Goal: Feedback & Contribution: Leave review/rating

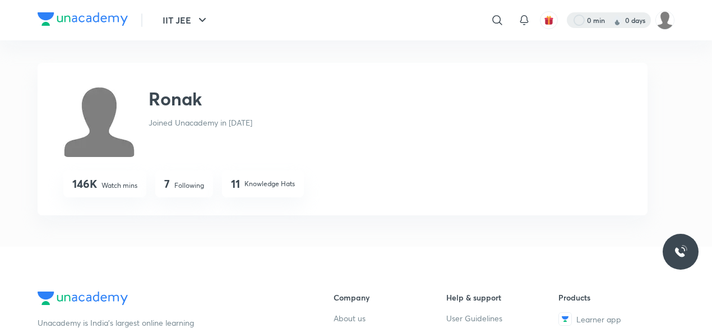
click at [609, 15] on div at bounding box center [609, 20] width 84 height 16
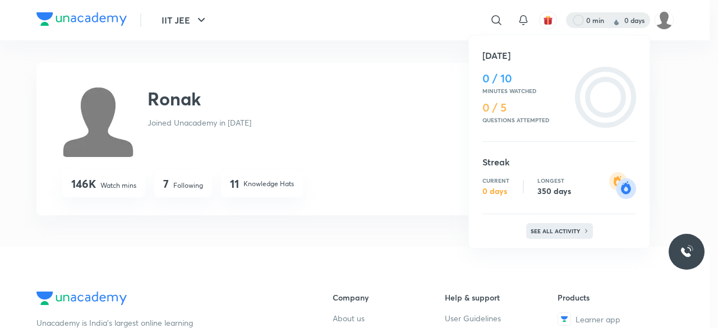
click at [541, 225] on div "See all activity" at bounding box center [559, 231] width 67 height 16
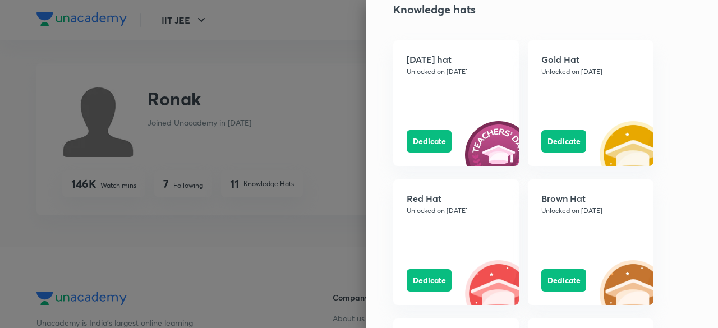
scroll to position [1019, 0]
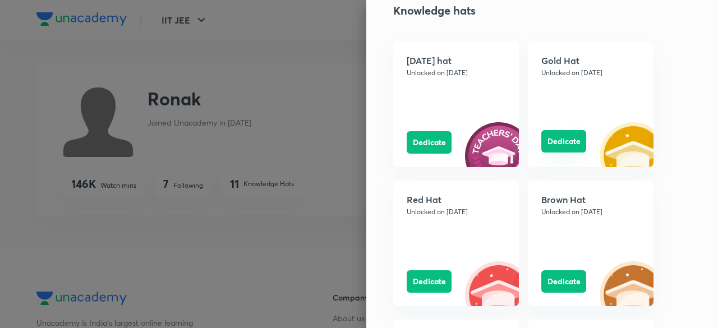
click at [563, 143] on button "Dedicate" at bounding box center [563, 141] width 45 height 22
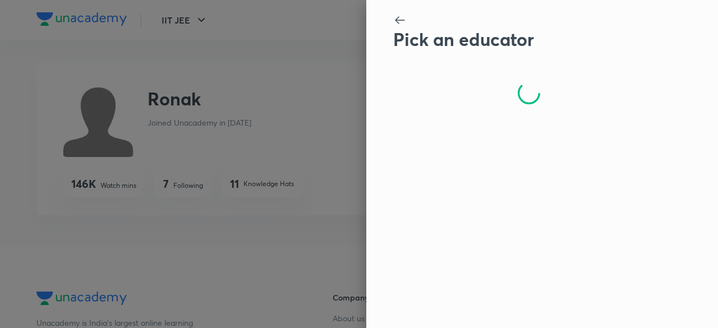
scroll to position [0, 0]
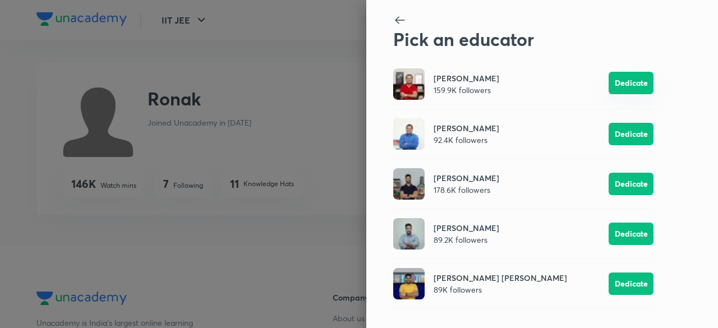
click at [646, 85] on button "Dedicate" at bounding box center [630, 83] width 45 height 22
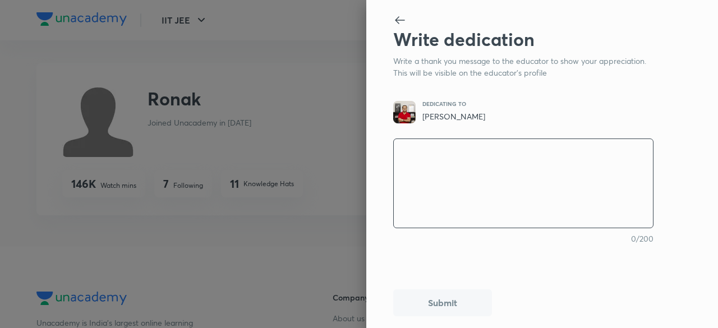
click at [605, 184] on textarea at bounding box center [523, 183] width 259 height 93
paste textarea "https://maps.app.goo.gl/6vDWyZaGFCTQuWRe7"
type textarea "https://maps.app.goo.gl/6vDWyZaGFCTQuWRe7"
type textarea "x"
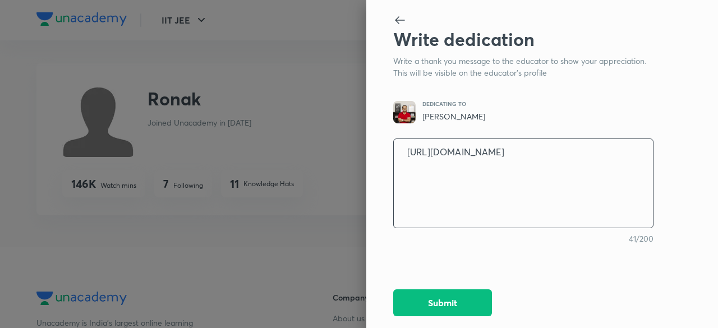
type textarea "https://maps.app.goo.gl/6vDWyZaGFCTQuWRe"
type textarea "x"
type textarea "https://maps.app.goo.gl/6vDWyZaGFCTQuWR"
type textarea "x"
type textarea "https://maps.app.goo.gl/6vDWyZaGFCTQuW"
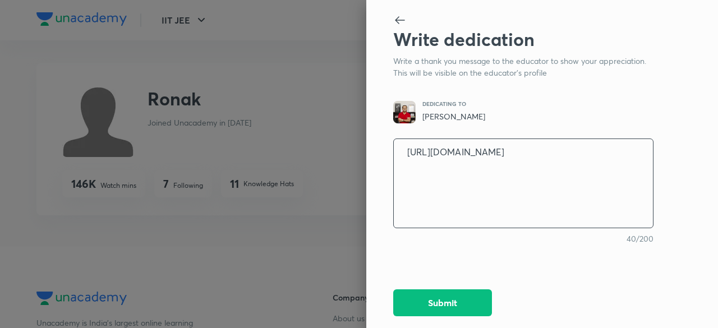
type textarea "x"
type textarea "https://maps.app.goo.gl/6vDWyZaGFCTQu"
type textarea "x"
type textarea "https://maps.app.goo.gl/6vDWyZaGFCTQ"
type textarea "x"
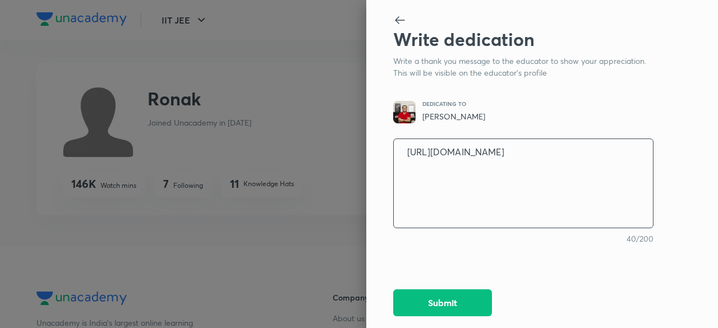
type textarea "https://maps.app.goo.gl/6vDWyZaGFCT"
type textarea "x"
type textarea "https://maps.app.goo.gl/6vDWyZaGFC"
type textarea "x"
type textarea "https://maps.app.goo.gl/6vDWyZaGF"
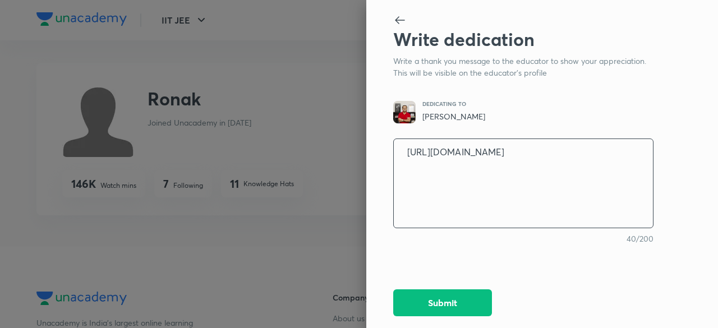
type textarea "x"
type textarea "https://maps.app.goo.gl/6vDWyZaG"
type textarea "x"
type textarea "https://maps.app.goo.gl/6vDWyZa"
type textarea "x"
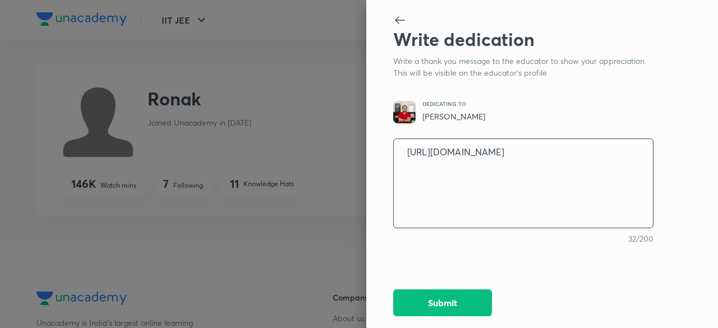
type textarea "https://maps.app.goo.gl/6vDWyZ"
type textarea "x"
type textarea "https://maps.app.goo.gl/6vDWy"
type textarea "x"
type textarea "https://maps.app.goo.gl/6vDW"
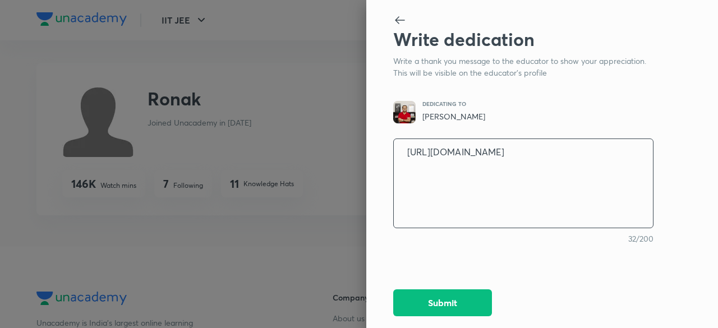
type textarea "x"
type textarea "https://maps.app.goo.gl/6vD"
type textarea "x"
type textarea "https://maps.app.goo.gl/6v"
type textarea "x"
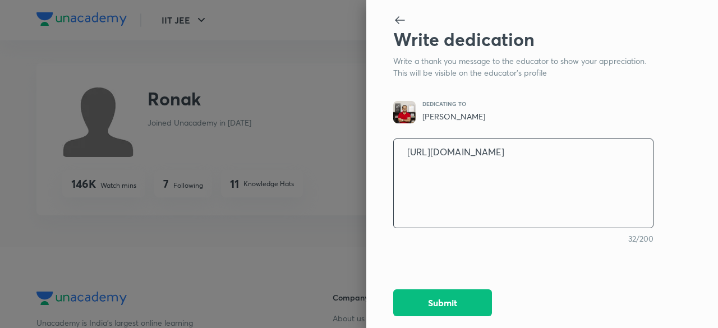
type textarea "https://maps.app.goo.gl/6"
type textarea "x"
type textarea "https://maps.app.goo.gl/"
type textarea "x"
type textarea "https://maps.app.goo.gl"
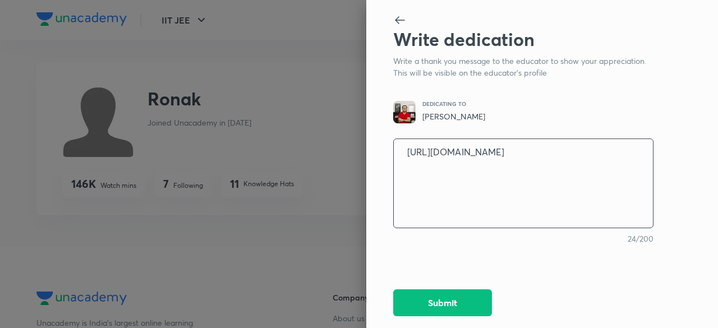
type textarea "x"
type textarea "https://maps.app.goo.g"
type textarea "x"
type textarea "https://maps.app.goo."
type textarea "x"
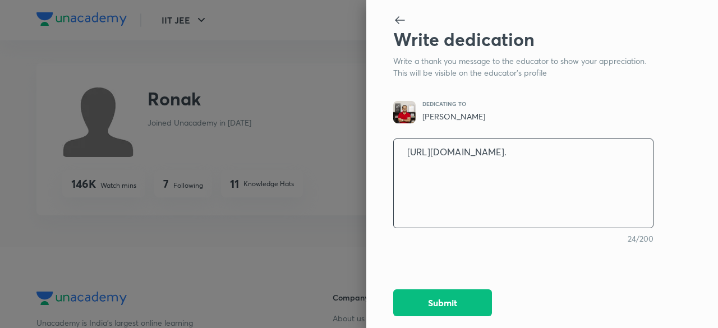
type textarea "https://maps.app.goo"
type textarea "x"
type textarea "https://maps.app.go"
type textarea "x"
type textarea "https://maps.app.g"
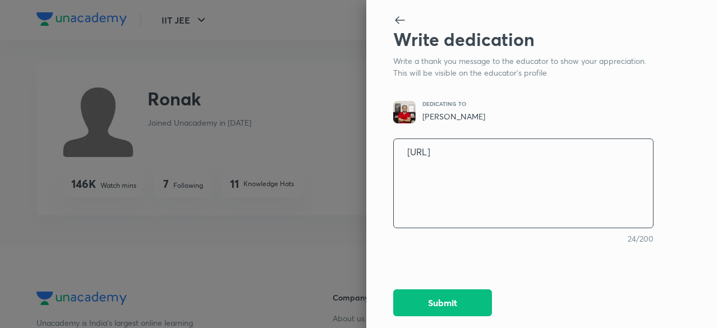
type textarea "x"
type textarea "https://maps.app."
type textarea "x"
type textarea "https://maps.app"
type textarea "x"
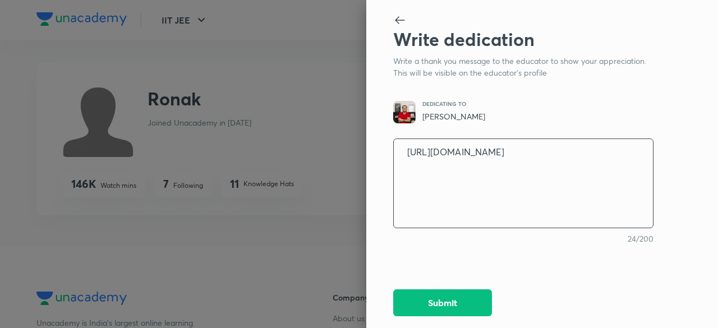
type textarea "https://maps.ap"
type textarea "x"
type textarea "https://maps.a"
type textarea "x"
type textarea "https://maps."
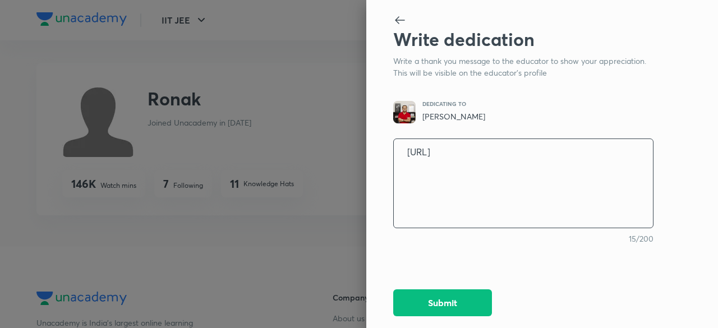
type textarea "x"
type textarea "https://maps"
type textarea "x"
type textarea "https://map"
type textarea "x"
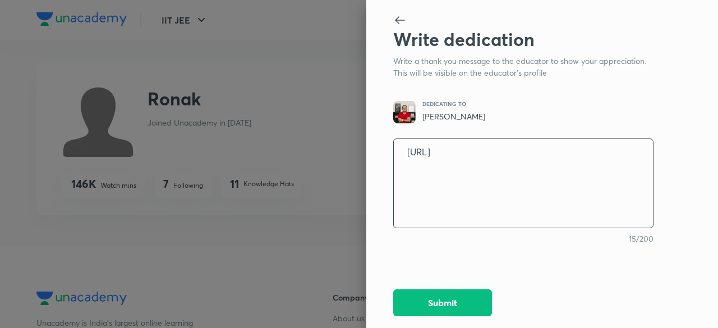
type textarea "https://ma"
type textarea "x"
type textarea "https://m"
type textarea "x"
type textarea "https://"
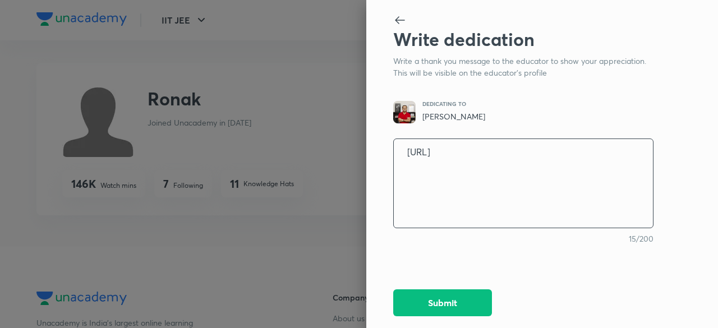
type textarea "x"
type textarea "https:/"
type textarea "x"
type textarea "https:"
type textarea "x"
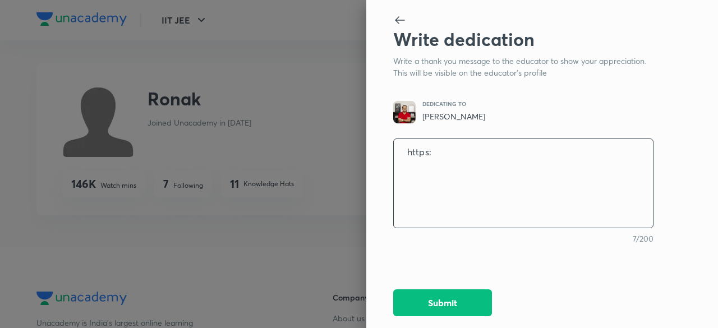
type textarea "https"
type textarea "x"
type textarea "http"
type textarea "x"
type textarea "htt"
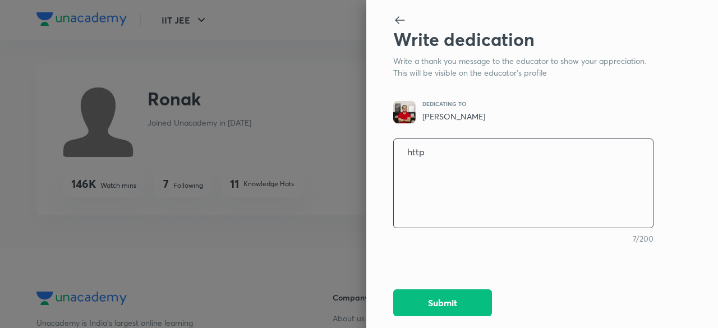
type textarea "x"
type textarea "ht"
type textarea "x"
type textarea "h"
type textarea "x"
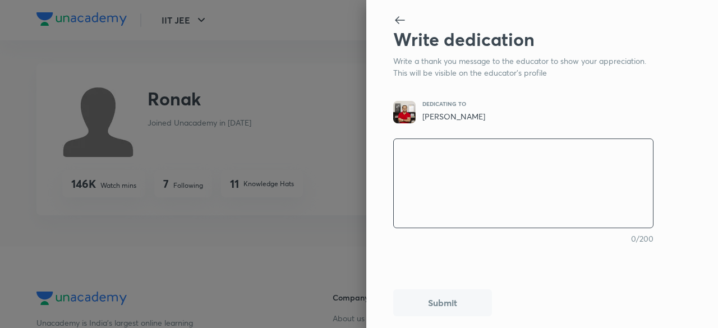
type textarea "H"
type textarea "x"
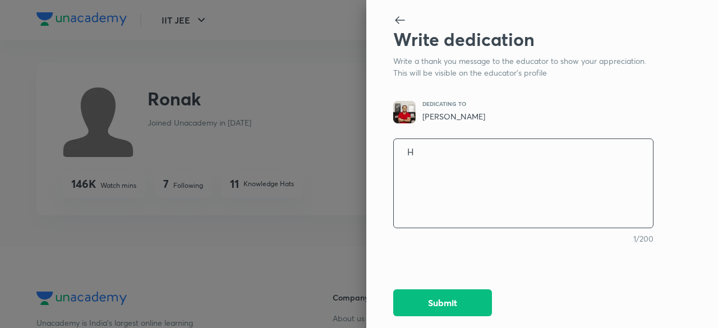
type textarea "Ha"
type textarea "x"
type textarea "Hap"
type textarea "x"
type textarea "Happ"
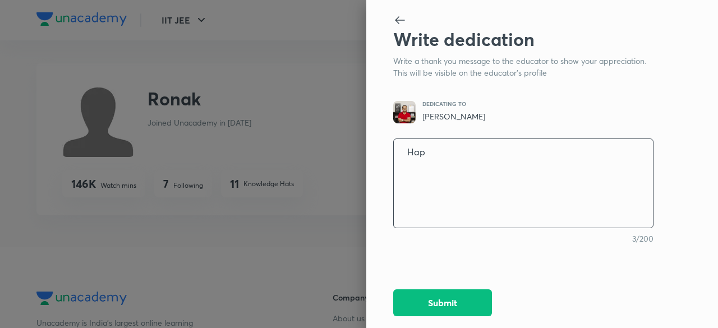
type textarea "x"
type textarea "Happy"
type textarea "x"
type textarea "Happy"
type textarea "x"
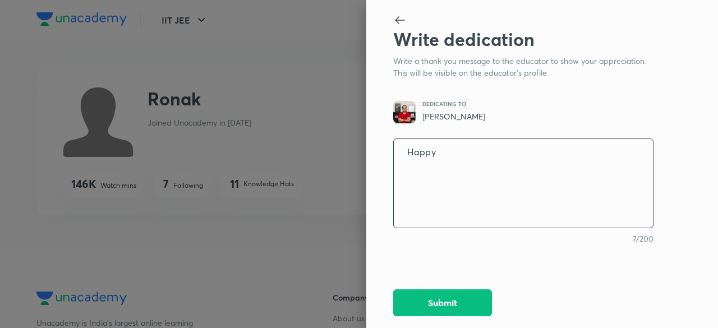
type textarea "Happy t"
type textarea "x"
type textarea "Happy tr"
type textarea "x"
type textarea "Happy tra"
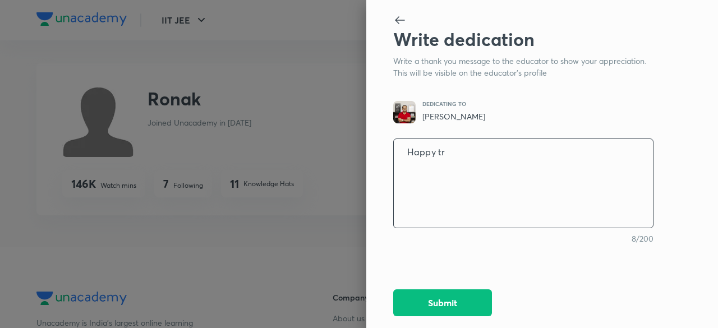
type textarea "x"
type textarea "Happy trac"
type textarea "x"
type textarea "Happy trach"
type textarea "x"
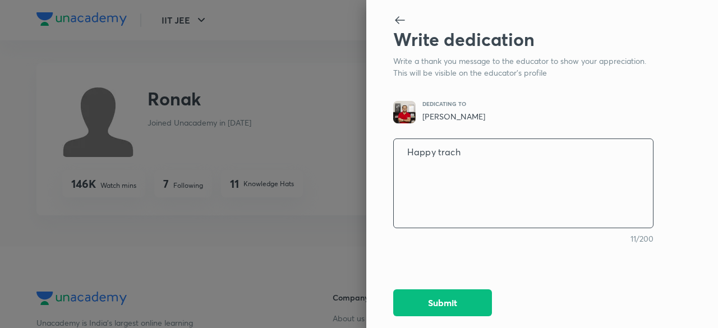
type textarea "Happy trache"
type textarea "x"
type textarea "Happy tracher"
type textarea "x"
type textarea "Happy trachers"
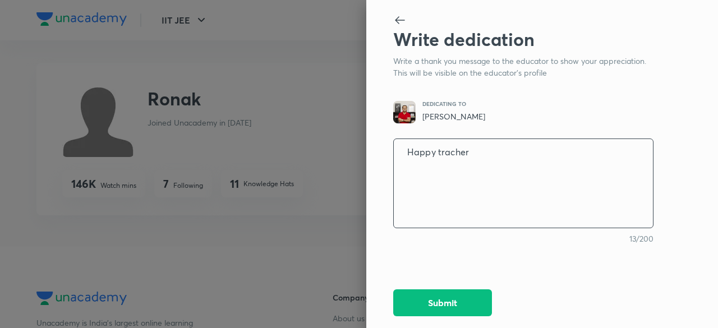
type textarea "x"
type textarea "Happy tracher"
type textarea "x"
type textarea "Happy tracher""
type textarea "x"
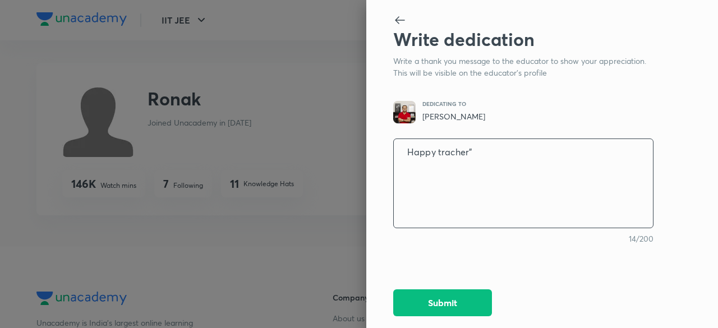
type textarea "Happy tracher"s"
type textarea "x"
type textarea "Happy tracher"s"
type textarea "x"
type textarea "Happy teacher"s"
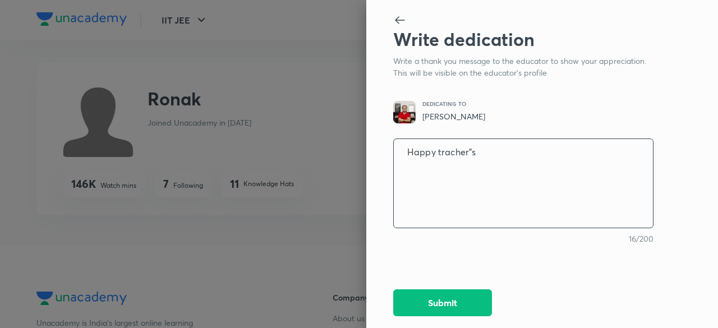
type textarea "x"
type textarea "Happy teachers"
type textarea "x"
type textarea "Happy teacher's"
type textarea "x"
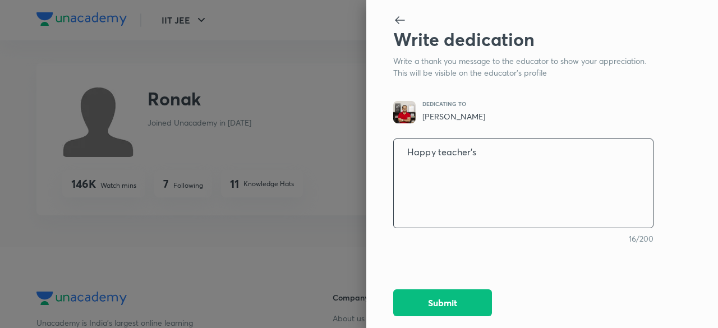
type textarea "Happy teacher's"
type textarea "x"
type textarea "Happy teacher's s"
type textarea "x"
type textarea "Happy teacher's si"
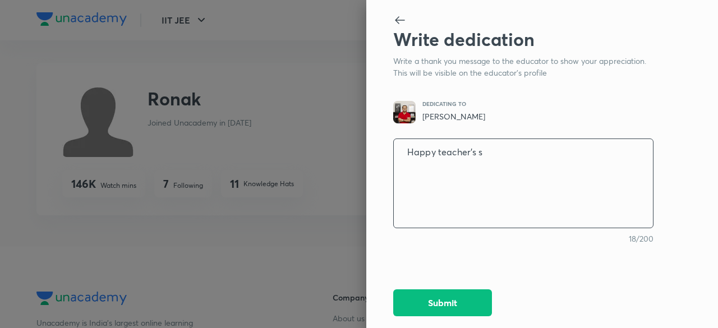
type textarea "x"
type textarea "Happy teacher's sir"
type textarea "x"
type textarea "Happy teacher's sir"
type textarea "x"
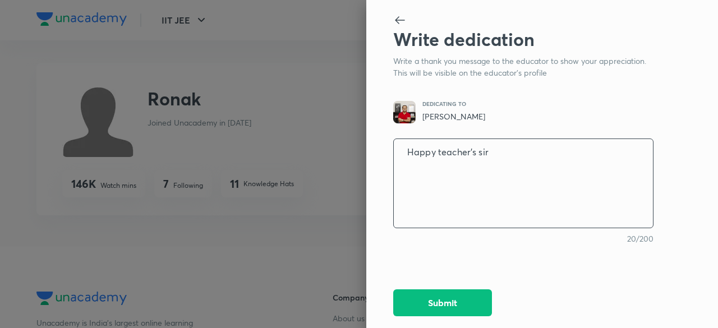
type textarea "Happy teacher's sir."
type textarea "x"
type textarea "Happy teacher's sir."
type textarea "x"
type textarea "Happy teacher's sir. Y"
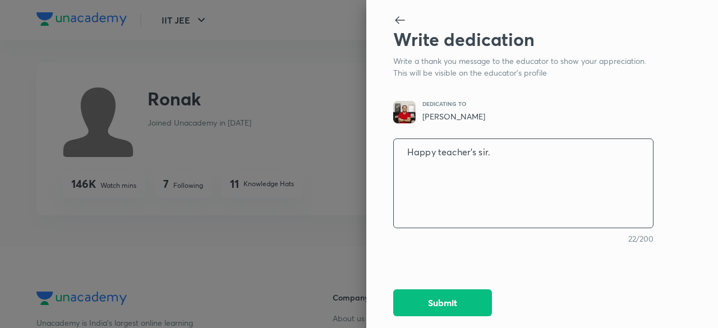
type textarea "x"
type textarea "Happy teacher's sir. Yo"
type textarea "x"
type textarea "Happy teacher's sir. You"
type textarea "x"
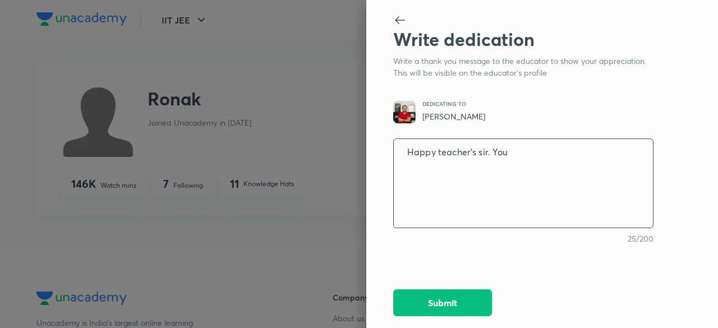
type textarea "Happy teacher's sir. Your"
type textarea "x"
type textarea "Happy teacher's sir. Your"
type textarea "x"
type textarea "Happy teacher's sir. Your s"
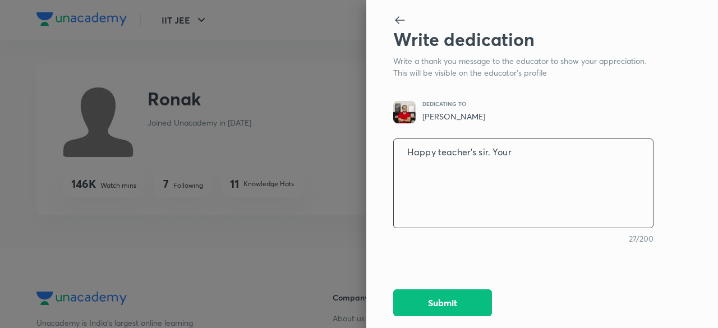
type textarea "x"
type textarea "Happy teacher's sir. Your st"
type textarea "x"
type textarea "Happy teacher's sir. Your sty"
type textarea "x"
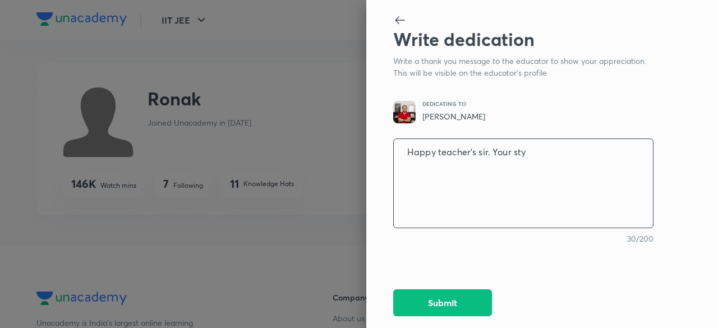
type textarea "Happy teacher's sir. Your styl"
type textarea "x"
type textarea "Happy teacher's sir. Your style"
type textarea "x"
type textarea "Happy teacher's sir. Your style"
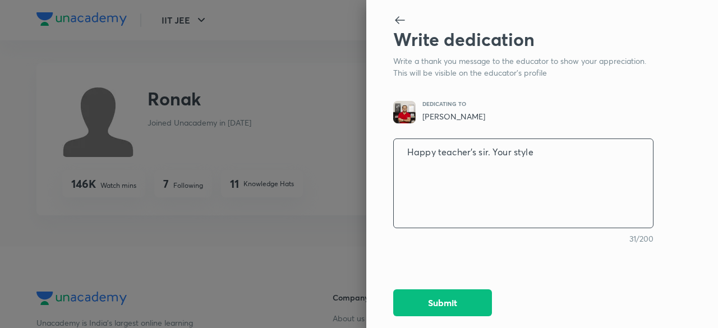
type textarea "x"
type textarea "Happy teacher's sir. Your style o"
type textarea "x"
type textarea "Happy teacher's sir. Your style of"
type textarea "x"
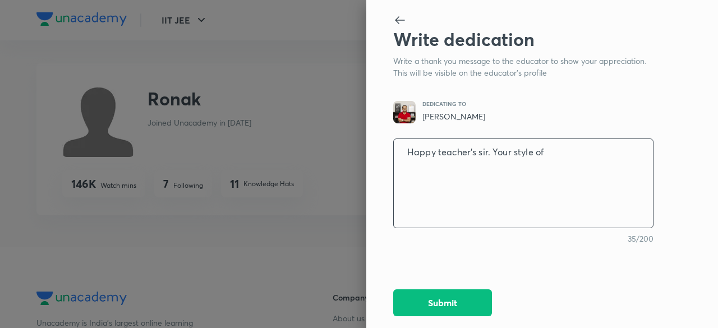
type textarea "Happy teacher's sir. Your style of"
type textarea "x"
type textarea "Happy teacher's sir. Your style of t"
type textarea "x"
type textarea "Happy teacher's sir. Your style of ta"
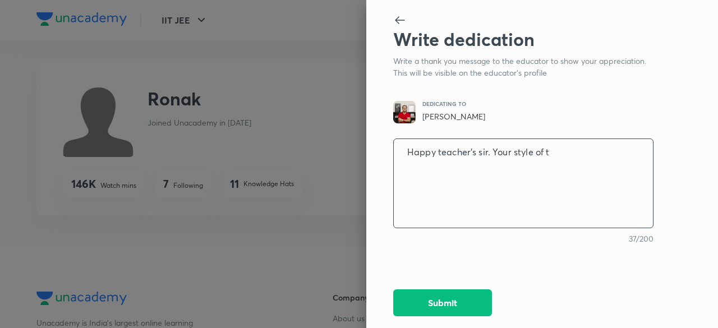
type textarea "x"
type textarea "Happy teacher's sir. Your style of t"
type textarea "x"
type textarea "Happy teacher's sir. Your style of te"
type textarea "x"
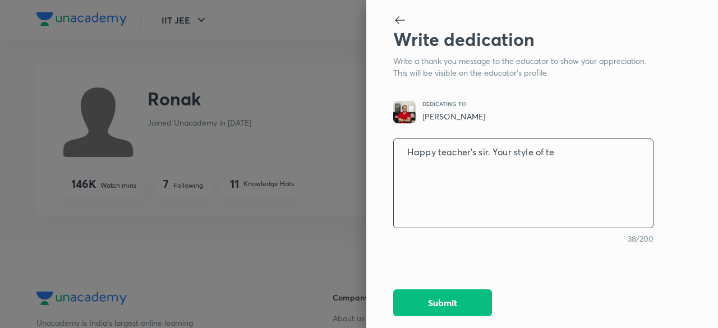
type textarea "Happy teacher's sir. Your style of tea"
type textarea "x"
type textarea "Happy teacher's sir. Your style of teac"
type textarea "x"
type textarea "Happy teacher's sir. Your style of teacj"
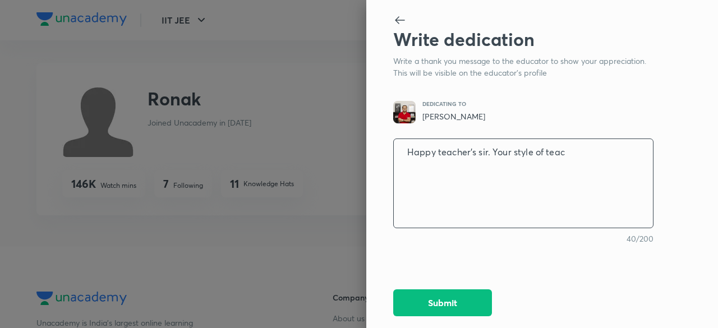
type textarea "x"
type textarea "Happy teacher's sir. Your style of teac"
type textarea "x"
type textarea "Happy teacher's sir. Your style of teach"
type textarea "x"
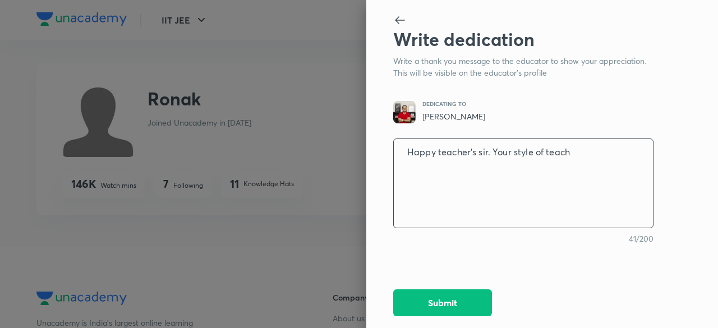
type textarea "Happy teacher's sir. Your style of teachi"
type textarea "x"
type textarea "Happy teacher's sir. Your style of teachin"
type textarea "x"
type textarea "Happy teacher's sir. Your style of teaching"
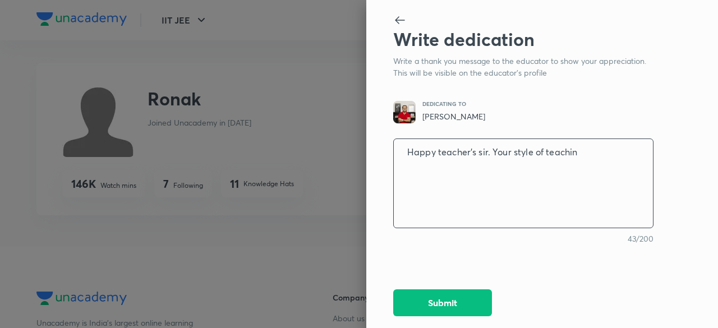
type textarea "x"
type textarea "Happy teacher's sir. Your style of teaching"
type textarea "x"
type textarea "Happy teacher's sir. Your style of teaching i"
type textarea "x"
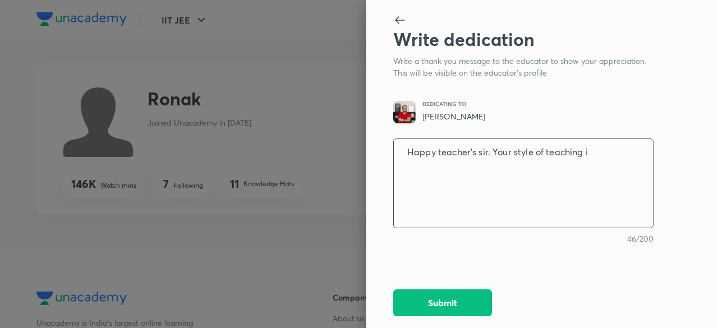
type textarea "Happy teacher's sir. Your style of teaching is"
type textarea "x"
type textarea "Happy teacher's sir. Your style of teaching is"
type textarea "x"
type textarea "Happy teacher's sir. Your style of teaching is t"
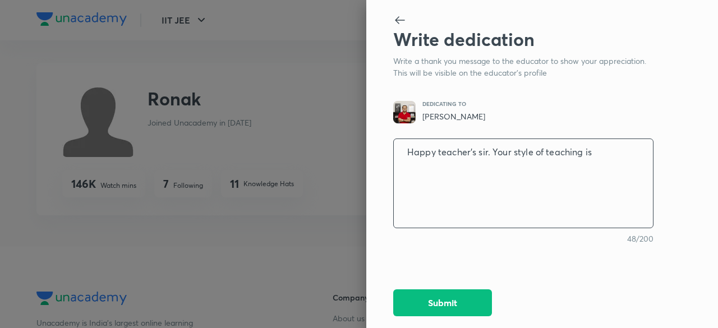
type textarea "x"
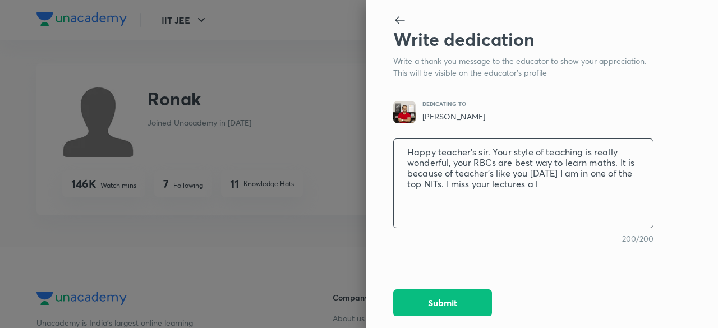
click at [551, 192] on textarea "Happy teacher's sir. Your style of teaching is really wonderful, your RBCs are …" at bounding box center [523, 183] width 259 height 93
click at [447, 166] on textarea "Happy teacher's sir. Your style of teaching is really wonderful, your RBCs are …" at bounding box center [523, 183] width 259 height 93
drag, startPoint x: 404, startPoint y: 153, endPoint x: 543, endPoint y: 198, distance: 146.1
click at [543, 198] on textarea "Happy teacher's sir. Your style of teaching is really wonderful, your RBCs are …" at bounding box center [523, 183] width 259 height 93
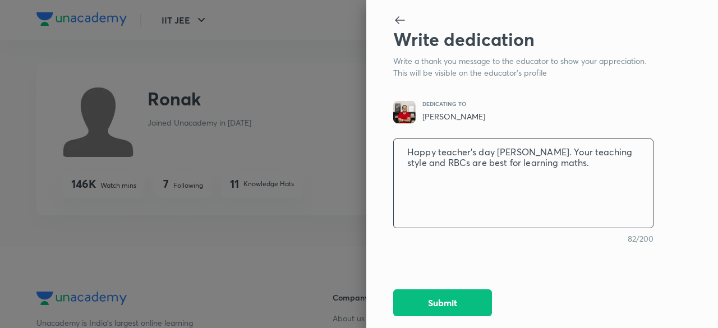
click at [592, 152] on textarea "Happy teacher's day sir. Your teaching style and RBCs are best for learning mat…" at bounding box center [523, 183] width 259 height 93
click at [458, 164] on textarea "Happy teacher's day sir. Your teaching style is great & RBCs are best for learn…" at bounding box center [523, 183] width 259 height 93
click at [459, 163] on textarea "Happy teacher's day sir. Your teaching style is great & RBCs are The Best for l…" at bounding box center [523, 183] width 259 height 93
paste textarea "t is because of your guidance that I am in one of the top NITs today."
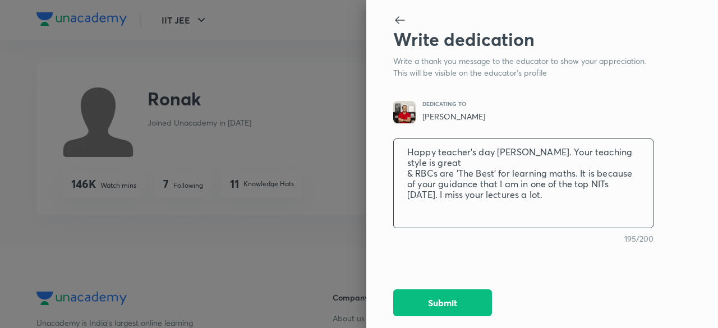
click at [444, 187] on textarea "Happy teacher's day sir. Your teaching style is great & RBCs are 'The Best' for…" at bounding box center [523, 183] width 259 height 93
click at [408, 197] on textarea "Happy teacher's day sir. Your teaching style is great & RBCs are 'The Best' for…" at bounding box center [523, 183] width 259 height 93
click at [459, 187] on textarea "Happy teacher's day sir. Your teaching style is great & RBCs are 'The Best' for…" at bounding box center [523, 183] width 259 height 93
click at [435, 187] on textarea "Happy teacher's day sir. Your teaching style is great & RBCs are 'The Best' for…" at bounding box center [523, 183] width 259 height 93
click at [498, 163] on textarea "Happy teacher's day sir. Your teaching style is great & RBCs are 'The Best' for…" at bounding box center [523, 183] width 259 height 93
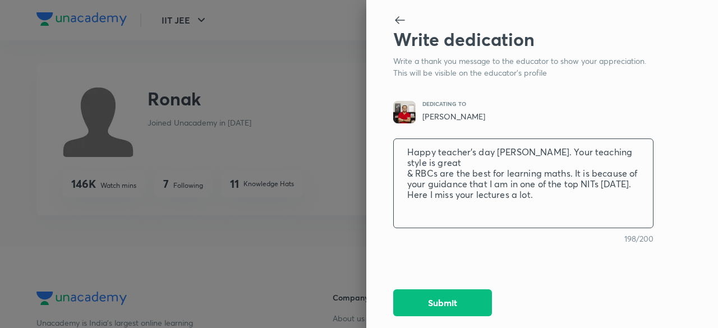
click at [537, 185] on textarea "Happy teacher's day sir. Your teaching style is great & RBCs are the best for l…" at bounding box center [523, 183] width 259 height 93
click at [492, 163] on textarea "Happy teacher's day sir. Your teaching style is great & RBCs are the best for l…" at bounding box center [523, 183] width 259 height 93
click at [470, 163] on textarea "Happy teacher's day sir. Your teaching style is great & RBCs are the best for l…" at bounding box center [523, 183] width 259 height 93
click at [537, 188] on textarea "Happy teacher's day sir. Your teaching style is great & RBCs are best for learn…" at bounding box center [523, 183] width 259 height 93
click at [553, 188] on textarea "Happy teacher's day sir. Your teaching style is great & RBCs are best for learn…" at bounding box center [523, 183] width 259 height 93
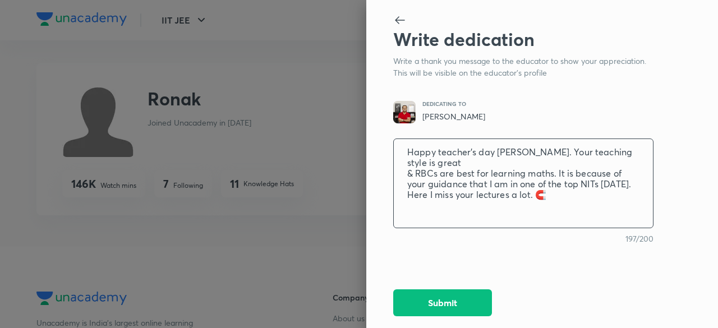
drag, startPoint x: 407, startPoint y: 154, endPoint x: 530, endPoint y: 201, distance: 132.4
click at [530, 201] on textarea "Happy teacher's day sir. Your teaching style is great & RBCs are best for learn…" at bounding box center [523, 183] width 259 height 93
click at [453, 295] on button "Submit" at bounding box center [442, 301] width 99 height 27
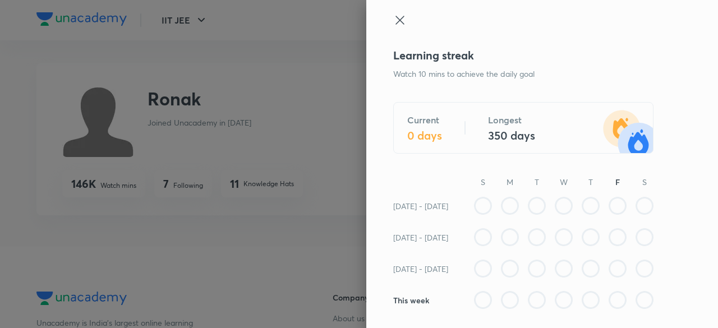
click at [395, 19] on icon at bounding box center [399, 20] width 8 height 8
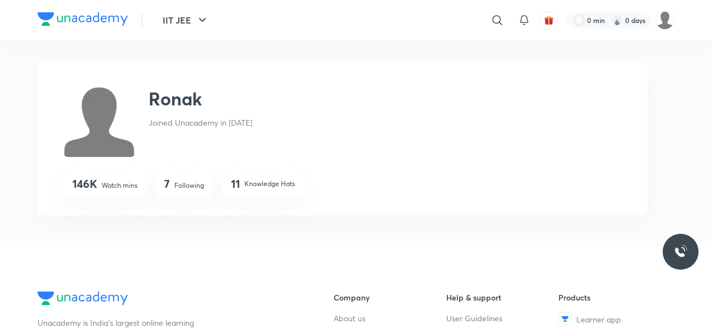
click at [94, 24] on img at bounding box center [83, 18] width 90 height 13
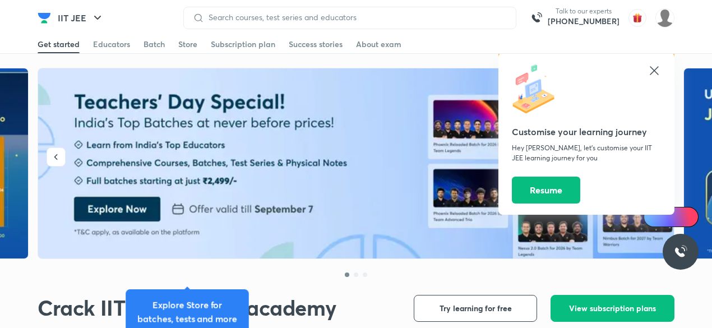
scroll to position [228, 0]
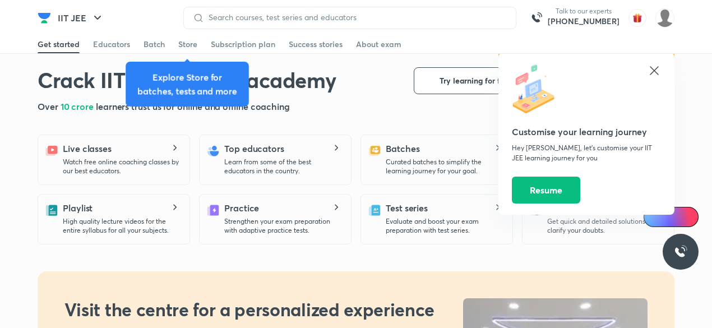
click at [269, 144] on h5 "Top educators" at bounding box center [254, 148] width 60 height 13
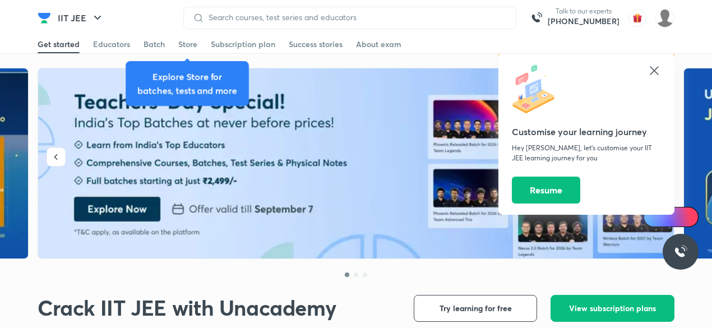
scroll to position [0, 0]
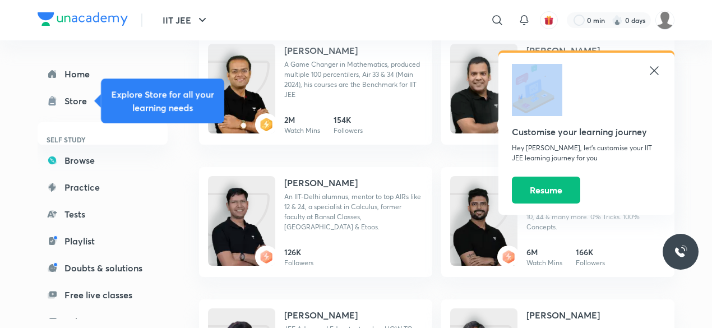
drag, startPoint x: 662, startPoint y: 73, endPoint x: 652, endPoint y: 71, distance: 10.2
click at [652, 71] on div "Customise your learning journey Hey Ronak, let’s customise your IIT JEE learnin…" at bounding box center [587, 134] width 176 height 162
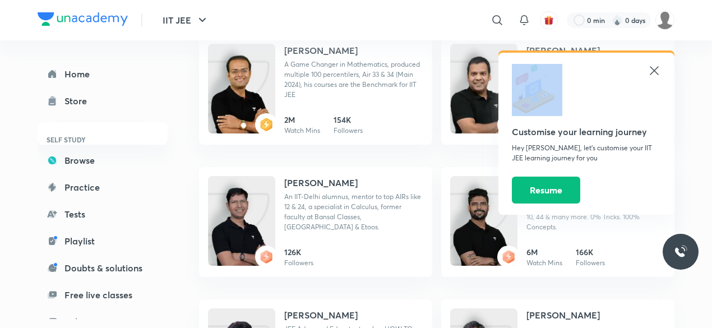
click at [652, 71] on icon at bounding box center [654, 70] width 13 height 13
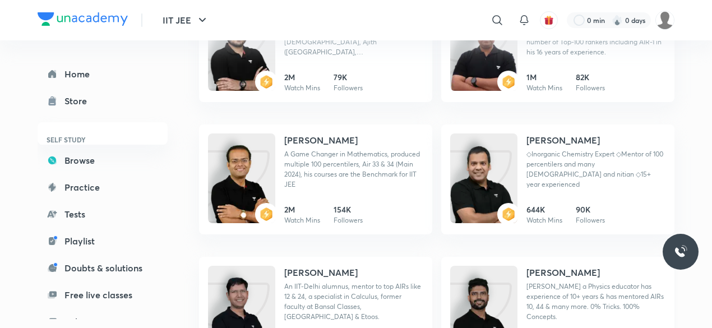
scroll to position [221, 0]
click at [377, 213] on div "2M Watch Mins 154K Followers" at bounding box center [353, 215] width 139 height 22
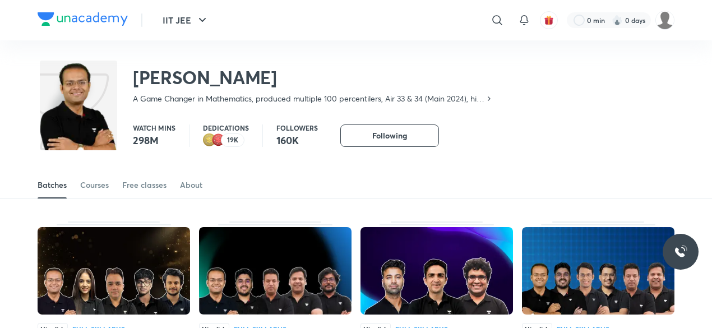
click at [236, 137] on p "19K" at bounding box center [232, 140] width 11 height 8
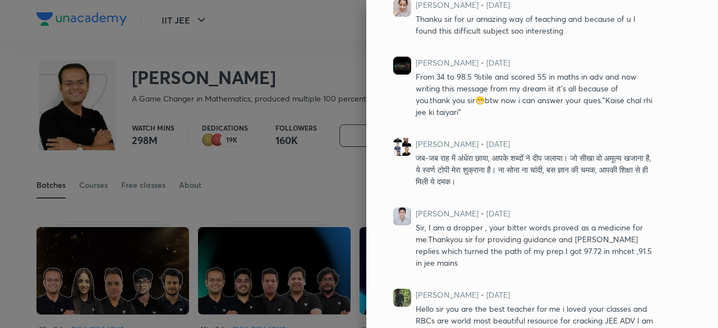
scroll to position [856, 0]
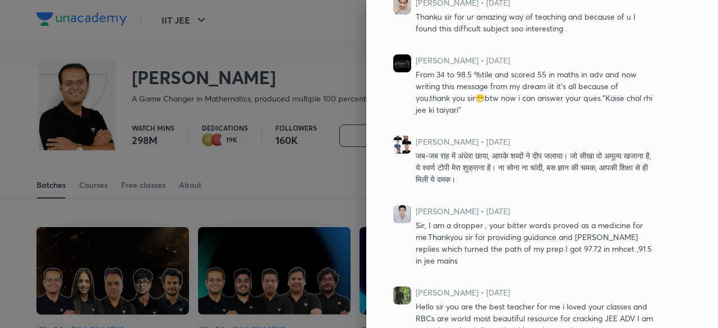
click at [479, 188] on div "Dedications 513 958 2K 2K 2K 2K 2K 2K 2K 1K 1K 1K 421 65 5 Gold Hat Dedicated a…" at bounding box center [542, 164] width 352 height 328
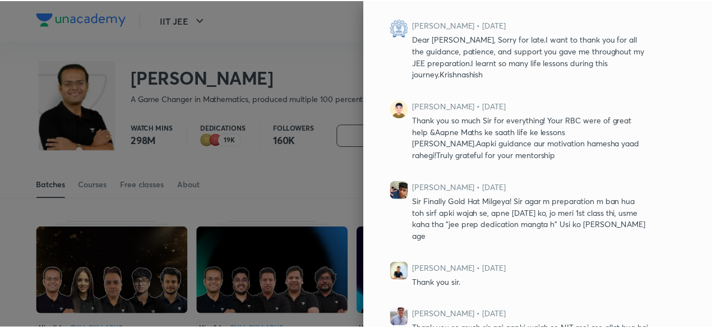
scroll to position [0, 0]
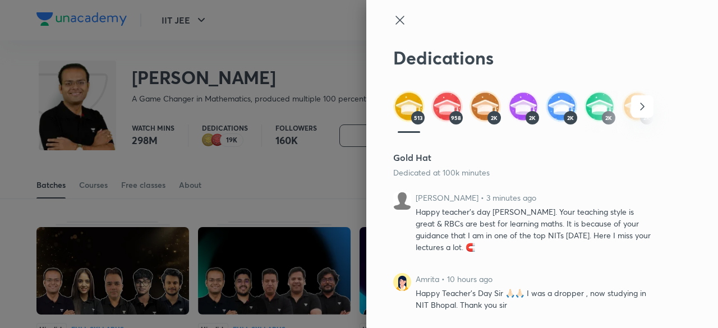
click at [393, 13] on icon at bounding box center [399, 19] width 13 height 13
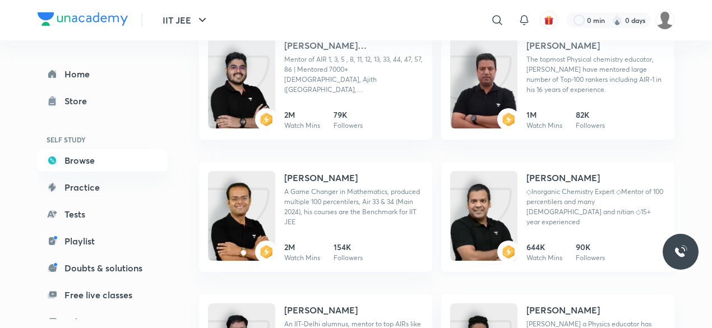
scroll to position [182, 0]
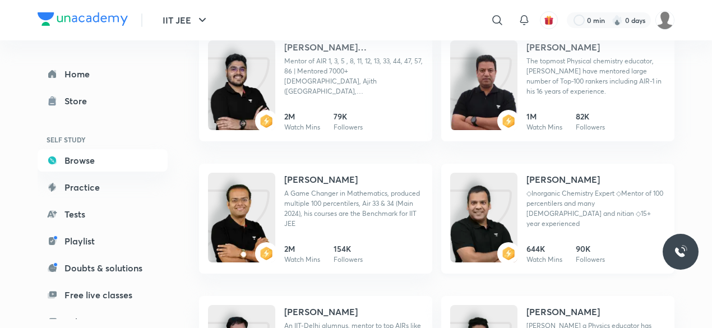
click at [569, 182] on h4 "[PERSON_NAME]" at bounding box center [563, 179] width 73 height 13
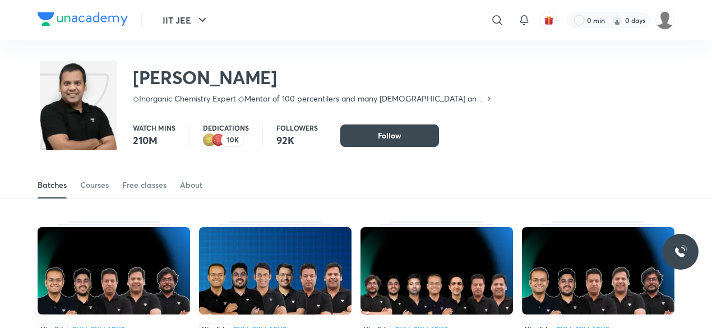
click at [214, 131] on p "Dedications" at bounding box center [226, 127] width 46 height 7
click at [225, 136] on div "10K" at bounding box center [233, 139] width 24 height 13
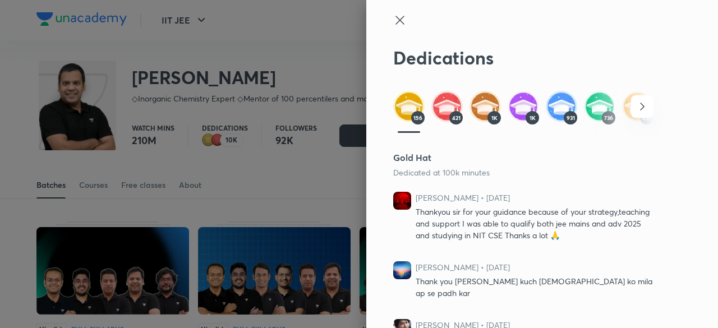
click at [395, 25] on icon at bounding box center [399, 19] width 13 height 13
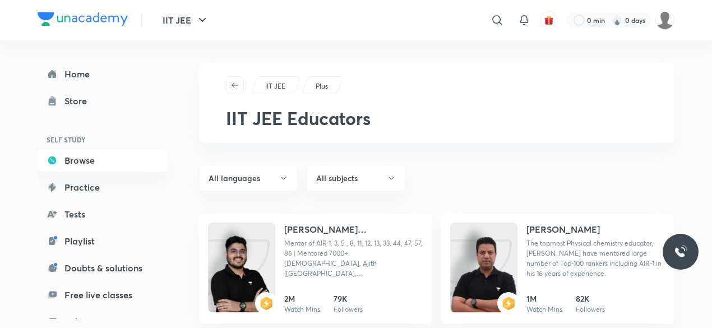
scroll to position [176, 0]
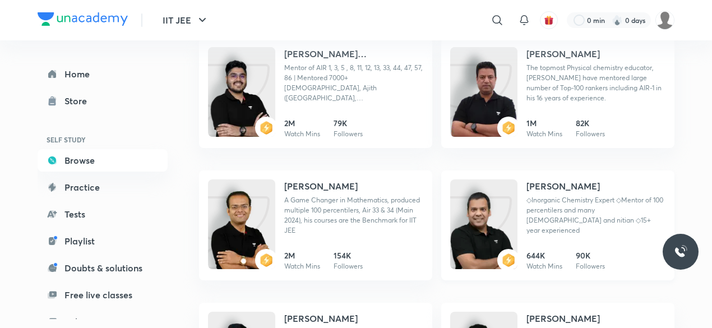
click at [496, 208] on img at bounding box center [483, 236] width 67 height 90
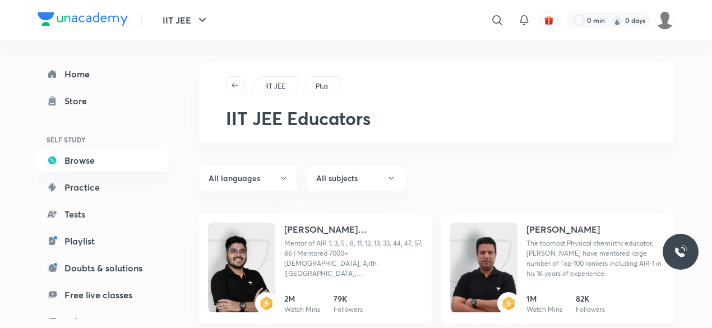
click at [555, 233] on h4 "Brijesh Jindal" at bounding box center [563, 229] width 73 height 13
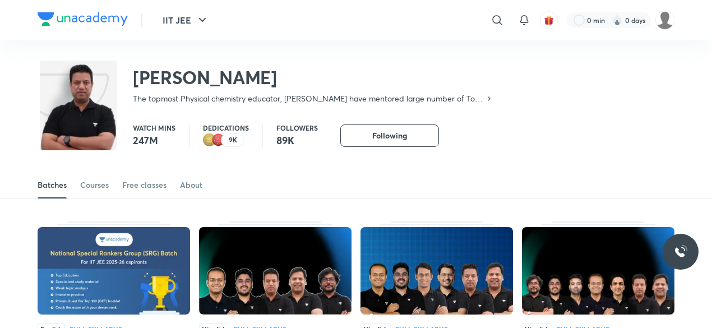
click at [233, 139] on p "9K" at bounding box center [233, 140] width 8 height 8
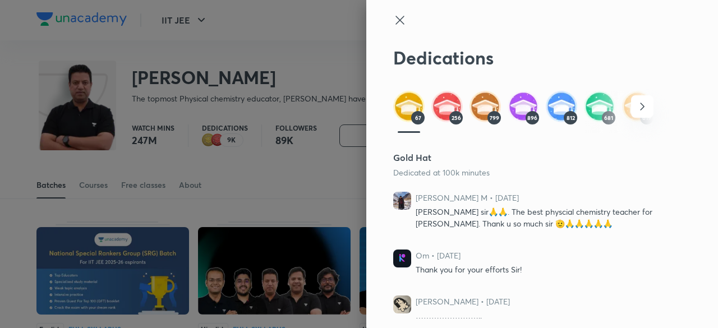
click at [393, 25] on icon at bounding box center [399, 19] width 13 height 13
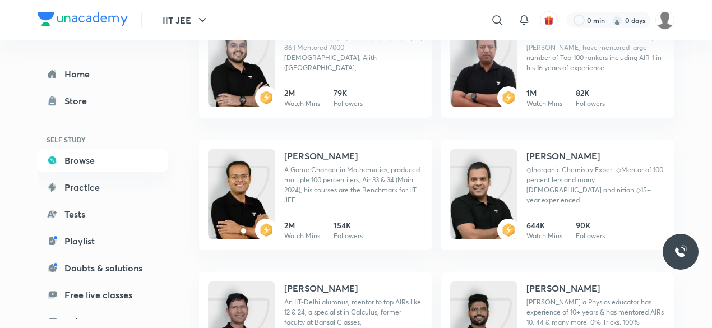
scroll to position [173, 0]
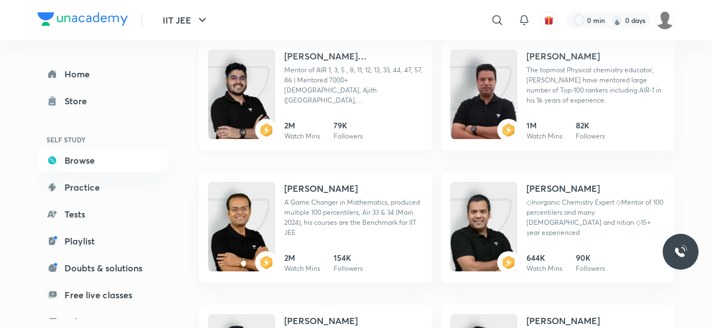
click at [370, 118] on div "Mohammad Kashif Alam Mentor of AIR 1, 3, 5 , 8, 11, 12, 13, 33, 44, 47, 57, 86 …" at bounding box center [353, 95] width 139 height 92
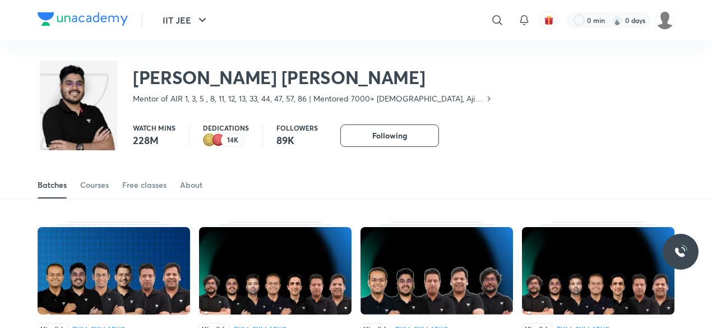
click at [236, 137] on p "14K" at bounding box center [232, 140] width 11 height 8
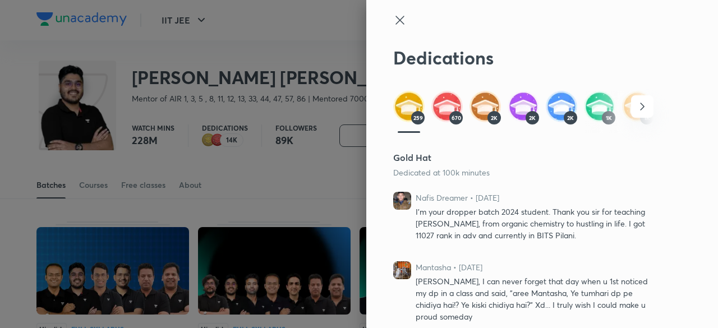
click at [399, 27] on div at bounding box center [523, 30] width 260 height 34
click at [403, 24] on div at bounding box center [523, 30] width 260 height 34
click at [393, 16] on icon at bounding box center [399, 19] width 13 height 13
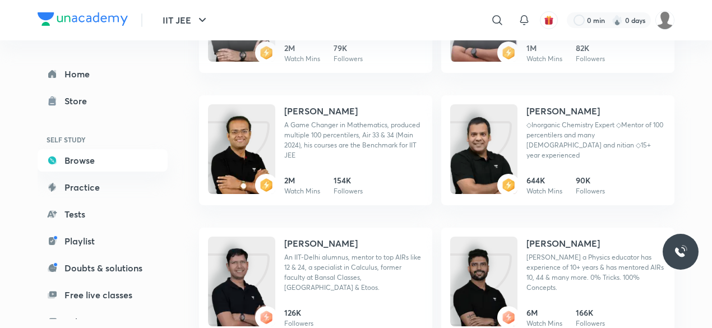
scroll to position [289, 0]
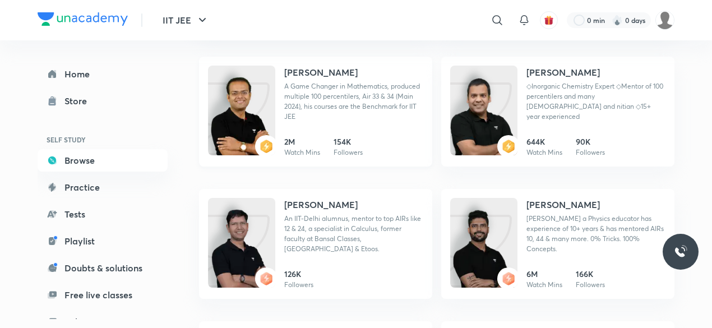
click at [359, 110] on p "A Game Changer in Mathematics, produced multiple 100 percentilers, Air 33 & 34 …" at bounding box center [353, 101] width 139 height 40
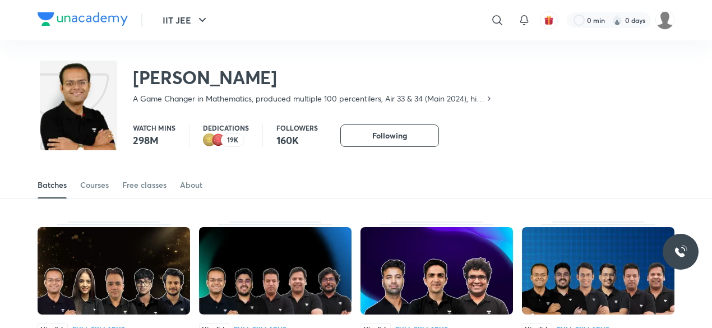
click at [228, 137] on p "19K" at bounding box center [232, 140] width 11 height 8
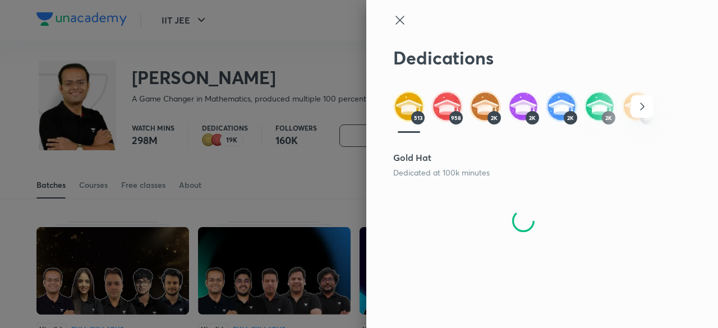
click at [400, 16] on icon at bounding box center [399, 19] width 13 height 13
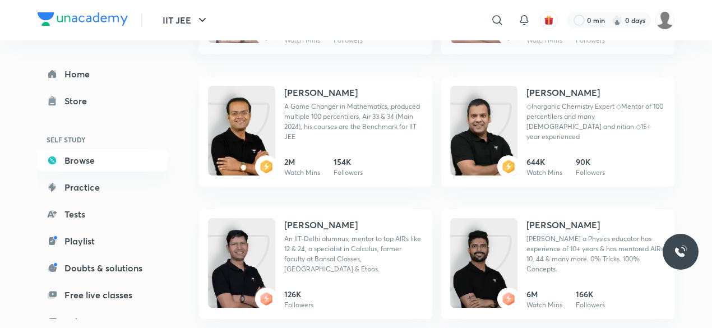
scroll to position [270, 0]
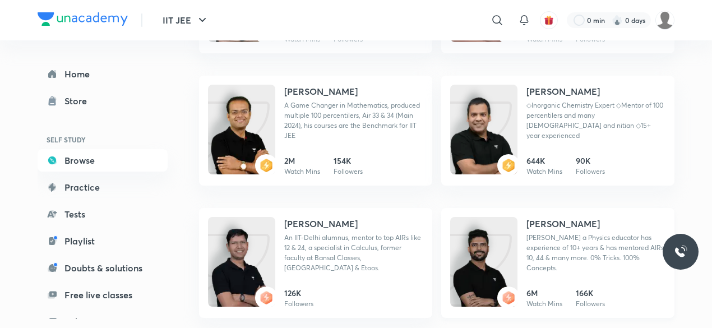
click at [552, 229] on h4 "[PERSON_NAME]" at bounding box center [563, 223] width 73 height 13
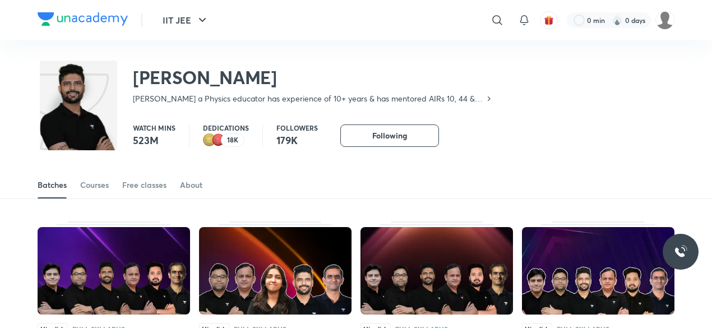
click at [217, 136] on img at bounding box center [218, 139] width 13 height 13
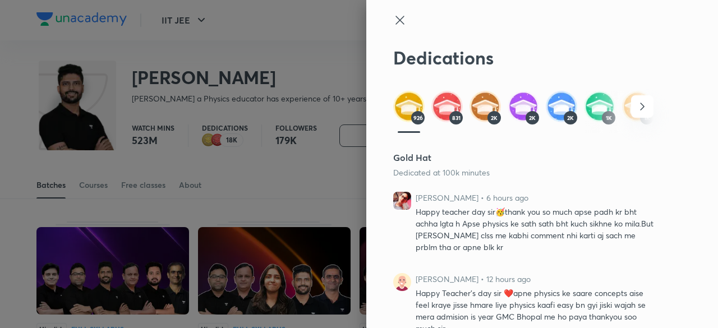
click at [393, 21] on icon at bounding box center [399, 19] width 13 height 13
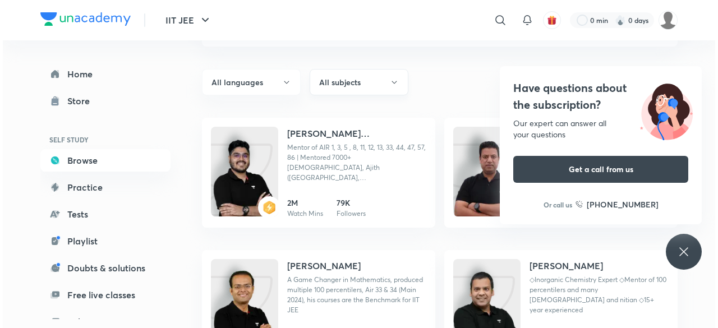
scroll to position [99, 0]
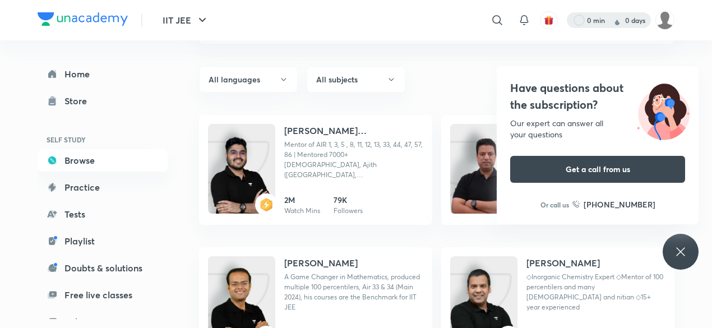
click at [607, 24] on div at bounding box center [609, 20] width 84 height 16
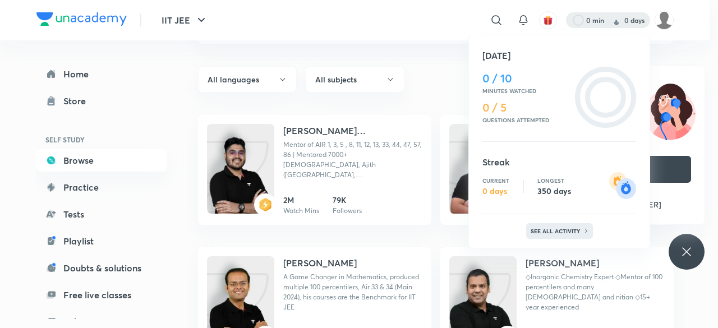
click at [560, 234] on p "See all activity" at bounding box center [556, 231] width 52 height 7
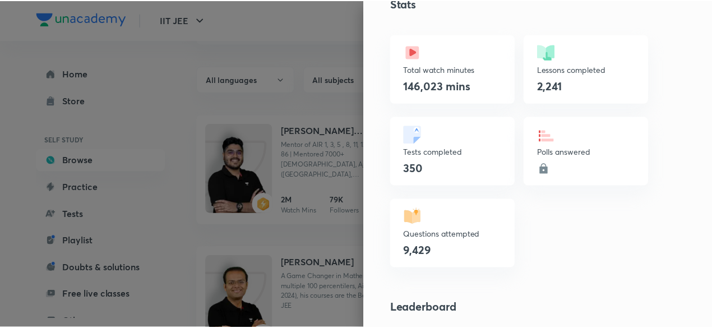
scroll to position [0, 0]
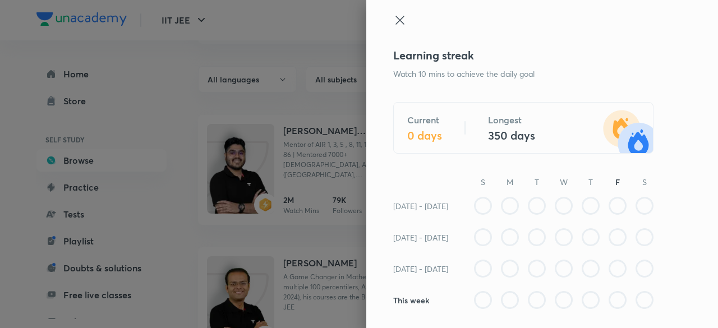
click at [395, 18] on icon at bounding box center [399, 20] width 8 height 8
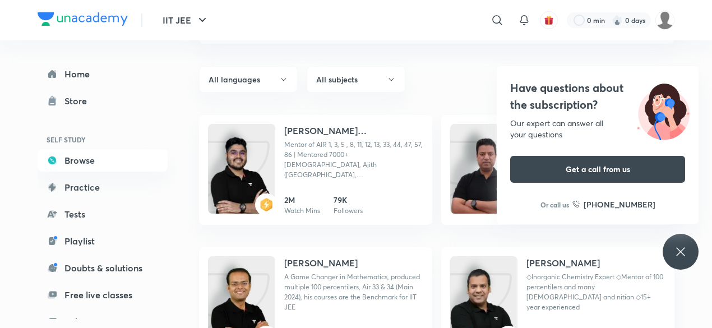
click at [274, 296] on img at bounding box center [241, 312] width 67 height 90
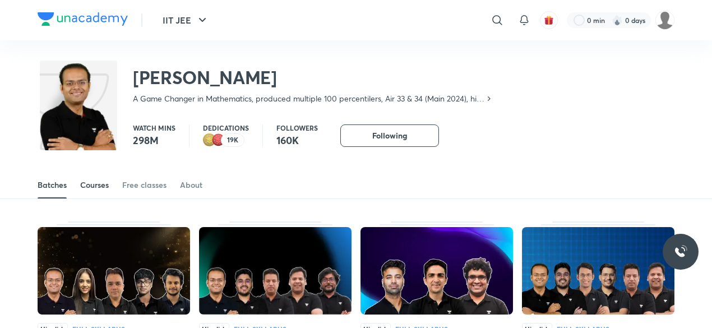
click at [101, 187] on div "Courses" at bounding box center [94, 184] width 29 height 11
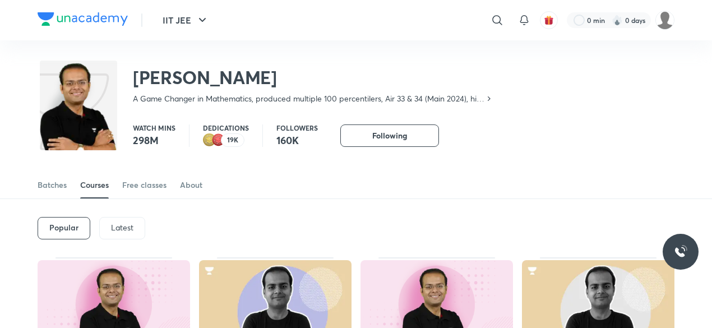
click at [236, 136] on p "19K" at bounding box center [232, 140] width 11 height 8
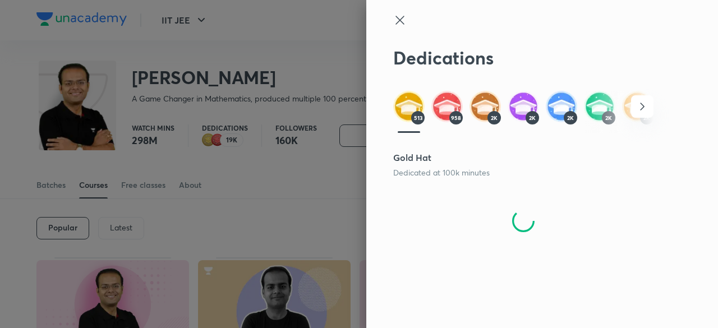
click at [395, 22] on icon at bounding box center [399, 19] width 13 height 13
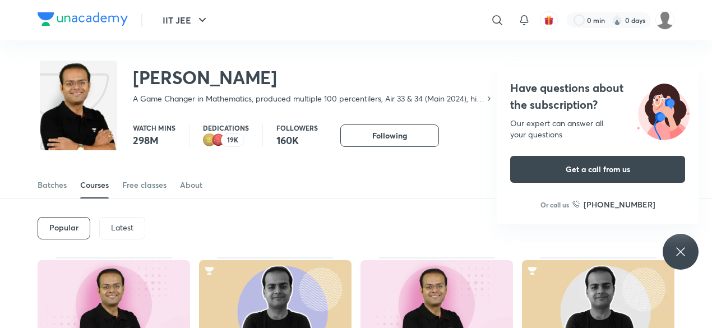
click at [218, 143] on img at bounding box center [218, 139] width 13 height 13
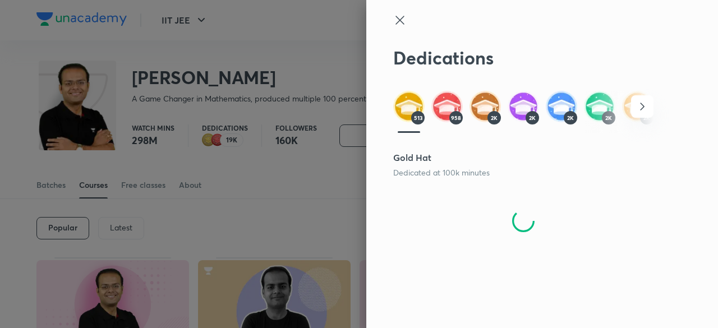
click at [397, 15] on icon at bounding box center [399, 19] width 13 height 13
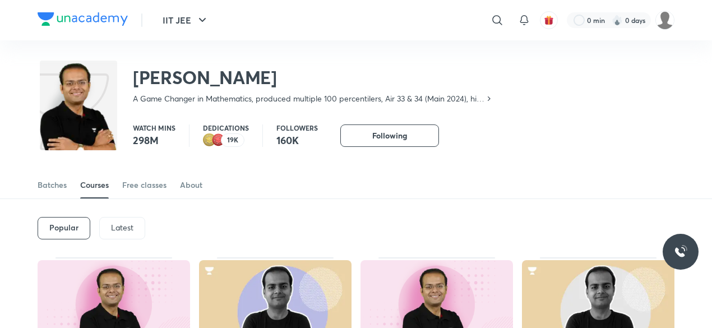
click at [229, 143] on p "19K" at bounding box center [232, 140] width 11 height 8
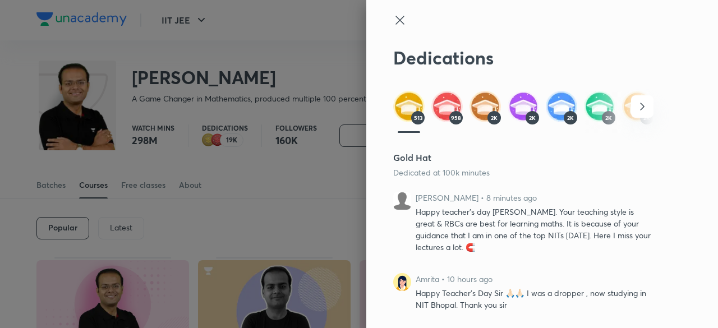
click at [393, 27] on div at bounding box center [523, 30] width 260 height 34
click at [393, 24] on icon at bounding box center [399, 19] width 13 height 13
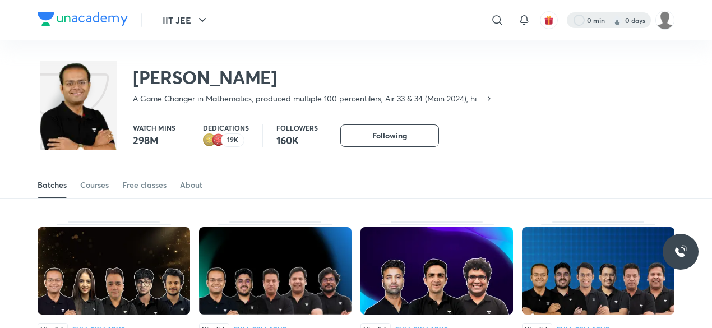
click at [593, 24] on div at bounding box center [609, 20] width 84 height 16
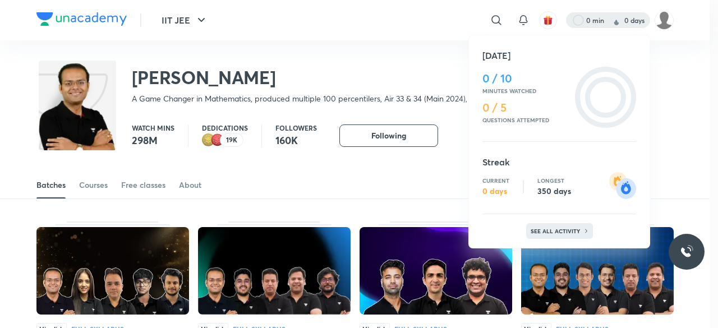
click at [530, 227] on div "See all activity" at bounding box center [559, 231] width 67 height 16
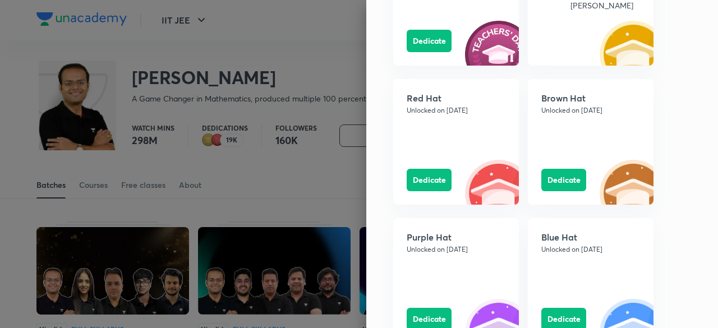
scroll to position [1128, 0]
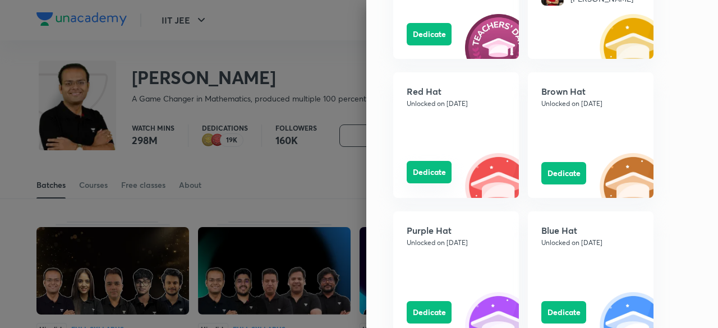
click at [425, 169] on button "Dedicate" at bounding box center [429, 172] width 45 height 22
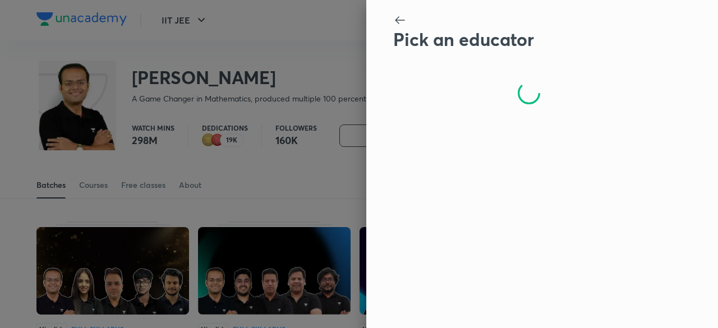
scroll to position [0, 0]
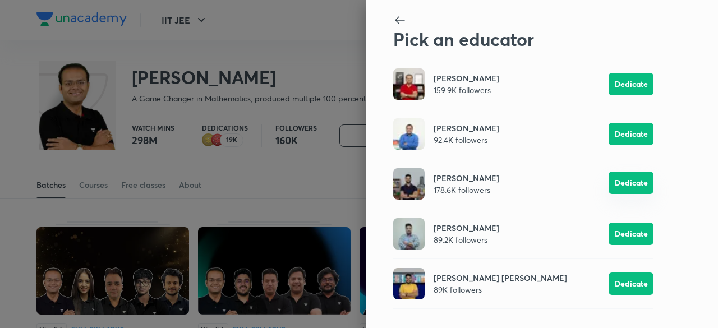
click at [647, 187] on button "Dedicate" at bounding box center [630, 183] width 45 height 22
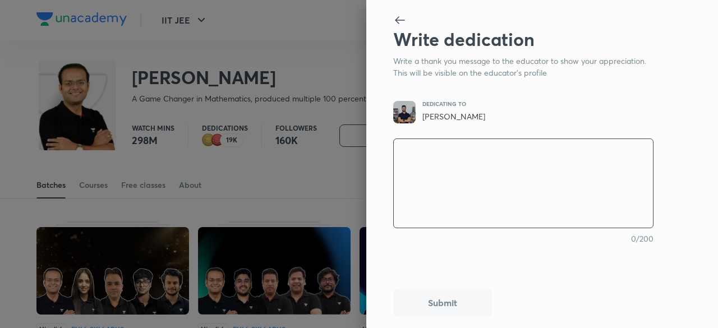
click at [550, 170] on textarea at bounding box center [523, 183] width 259 height 93
type textarea "H"
type textarea "x"
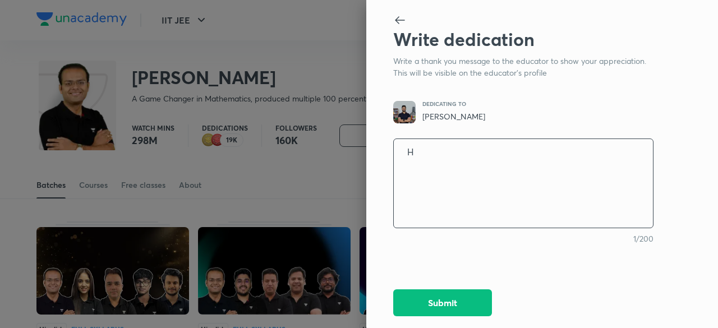
type textarea "Ha"
type textarea "x"
type textarea "Hap"
type textarea "x"
type textarea "Happ"
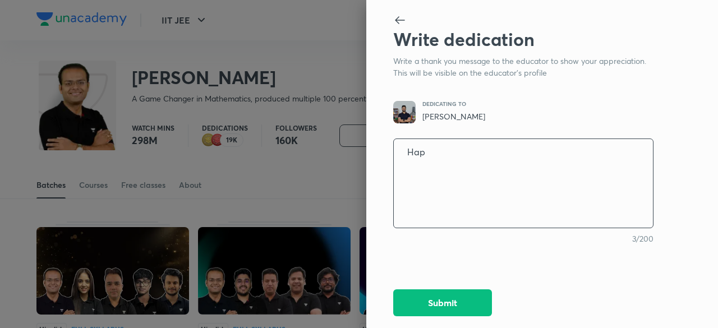
type textarea "x"
type textarea "Happy"
type textarea "x"
type textarea "Happy"
type textarea "x"
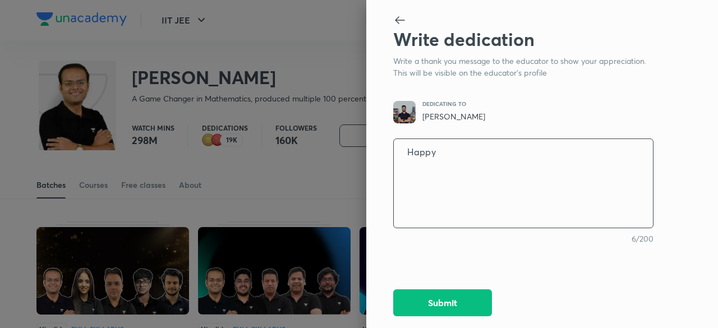
type textarea "Happy T"
type textarea "x"
type textarea "Happy Te"
type textarea "x"
type textarea "Happy Tea"
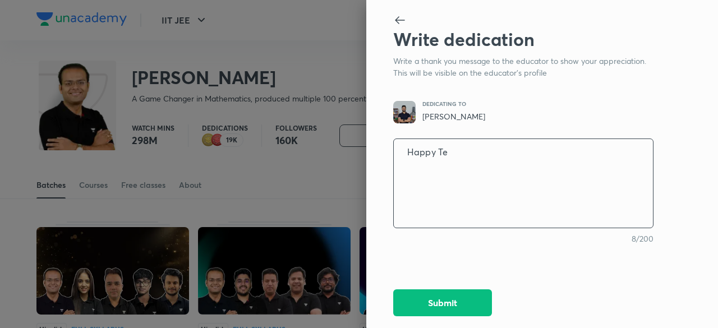
type textarea "x"
type textarea "Happy Teac"
type textarea "x"
type textarea "Happy Teach"
type textarea "x"
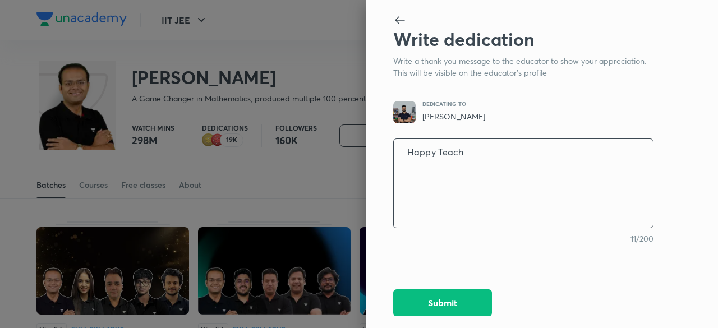
type textarea "Happy Teache"
type textarea "x"
type textarea "Happy Teacher"
type textarea "x"
type textarea "Happy Teacher'"
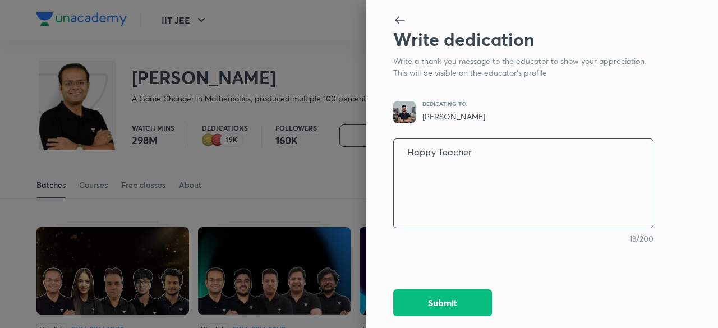
type textarea "x"
type textarea "Happy Teacher's"
type textarea "x"
type textarea "Happy Teacher's"
type textarea "x"
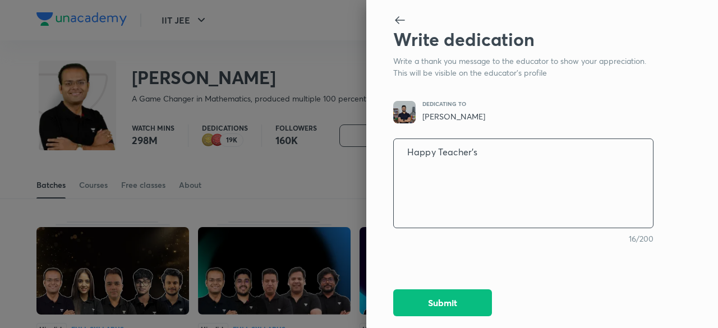
type textarea "Happy Teacher's d"
type textarea "x"
type textarea "Happy Teacher's da"
type textarea "x"
type textarea "Happy Teacher's day"
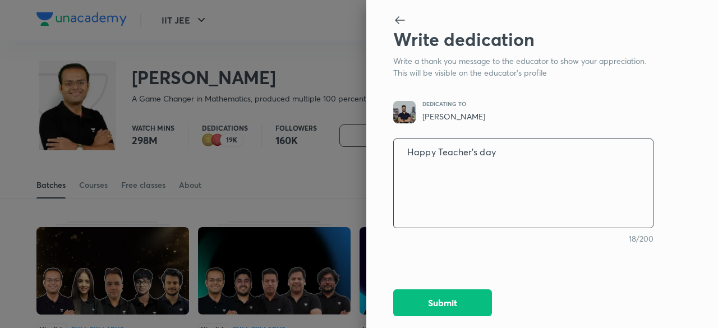
type textarea "x"
type textarea "Happy Teacher's day"
type textarea "x"
type textarea "Happy Teacher's day s"
type textarea "x"
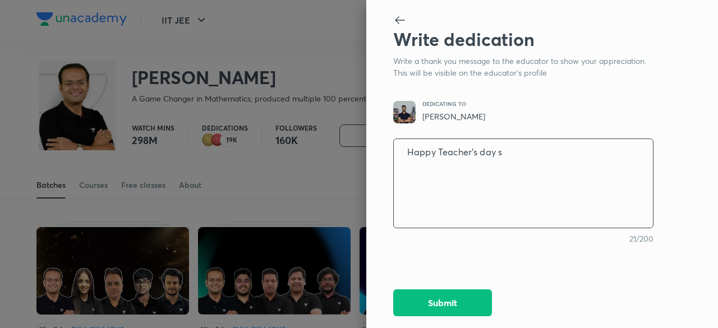
type textarea "Happy Teacher's day si"
type textarea "x"
type textarea "Happy Teacher's day sir"
type textarea "x"
type textarea "Happy Teacher's day sir."
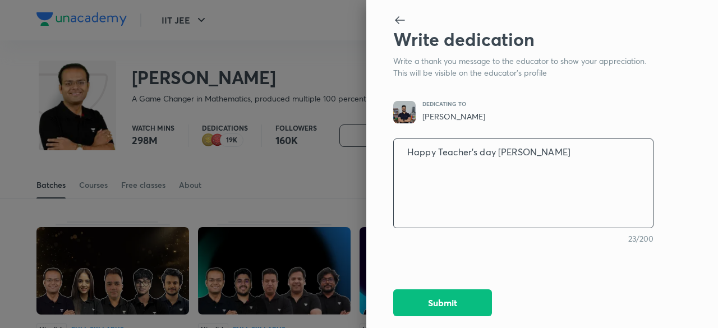
type textarea "x"
type textarea "Happy Teacher's day sir."
type textarea "x"
type textarea "Happy Teacher's day sir. S"
type textarea "x"
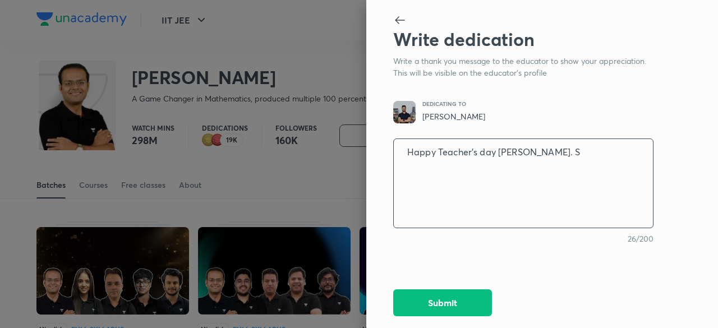
type textarea "Happy Teacher's day sir."
type textarea "x"
type textarea "Happy Teacher's day sir. y"
type textarea "x"
type textarea "Happy Teacher's day sir."
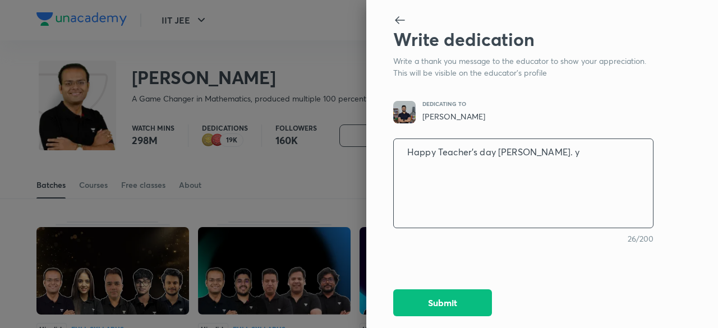
type textarea "x"
type textarea "Happy Teacher's day sir. I"
type textarea "x"
type textarea "Happy Teacher's day sir. I"
type textarea "x"
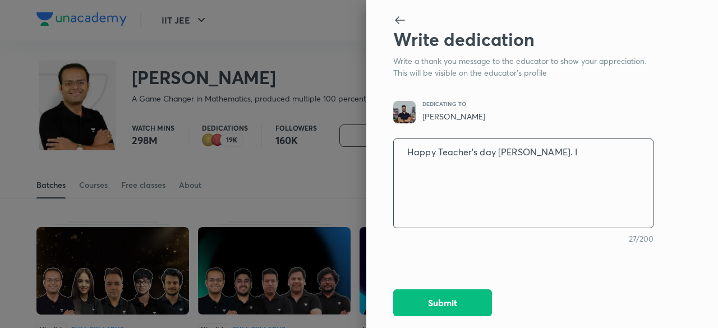
type textarea "Happy Teacher's day sir. I l"
type textarea "x"
type textarea "Happy Teacher's day sir. I lo"
type textarea "x"
type textarea "Happy Teacher's day sir. I lov"
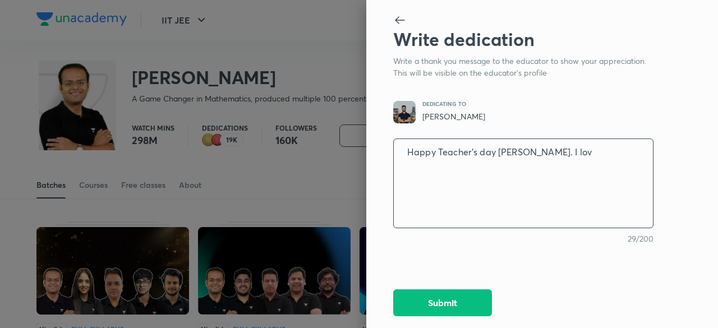
type textarea "x"
type textarea "Happy Teacher's day sir. I love"
type textarea "x"
type textarea "Happy Teacher's day sir. I love"
type textarea "x"
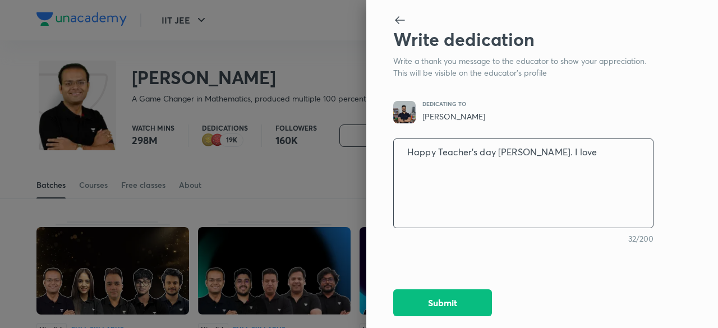
type textarea "Happy Teacher's day sir. I love P"
type textarea "x"
type textarea "Happy Teacher's day sir. I love Ph"
type textarea "x"
type textarea "Happy Teacher's day sir. I love Phy"
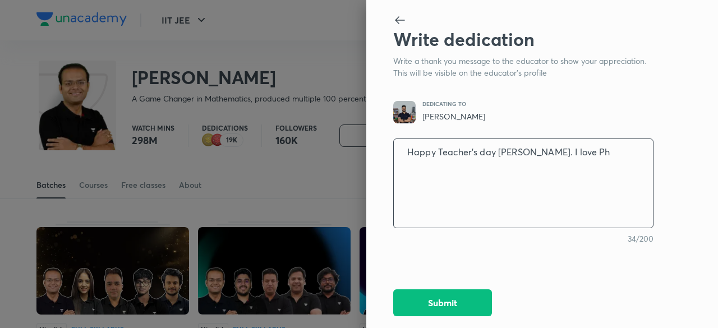
type textarea "x"
type textarea "Happy Teacher's day sir. I love Phys"
type textarea "x"
type textarea "Happy Teacher's day sir. I love Physi"
type textarea "x"
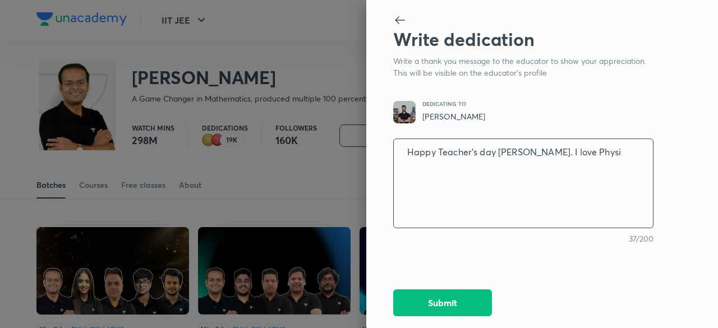
type textarea "Happy Teacher's day sir. I love Physic"
type textarea "x"
type textarea "Happy Teacher's day sir. I love Physics"
type textarea "x"
type textarea "Happy Teacher's day sir. I love Physics"
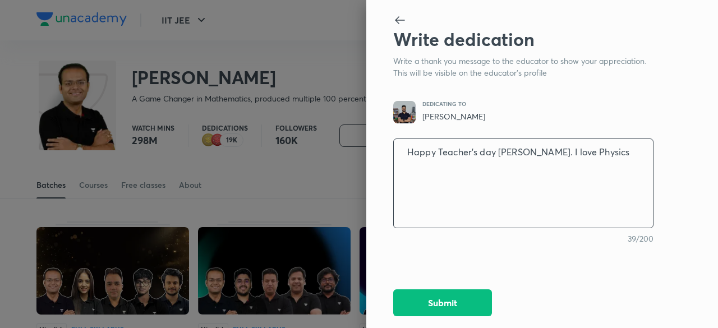
type textarea "x"
type textarea "Happy Teacher's day sir. I love Physics b"
type textarea "x"
type textarea "Happy Teacher's day sir. I love Physics be"
type textarea "x"
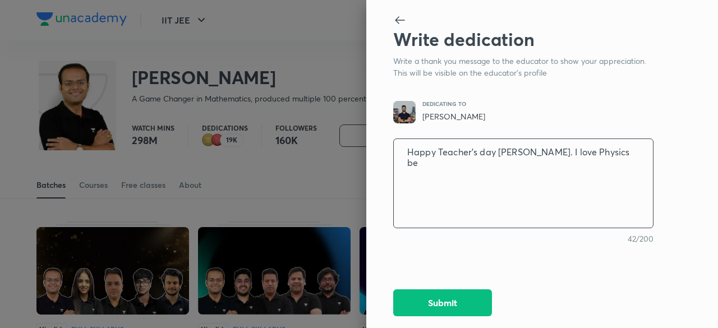
type textarea "Happy Teacher's day sir. I love Physics bec"
type textarea "x"
type textarea "Happy Teacher's day sir. I love Physics beca"
type textarea "x"
type textarea "Happy Teacher's day sir. I love Physics becau"
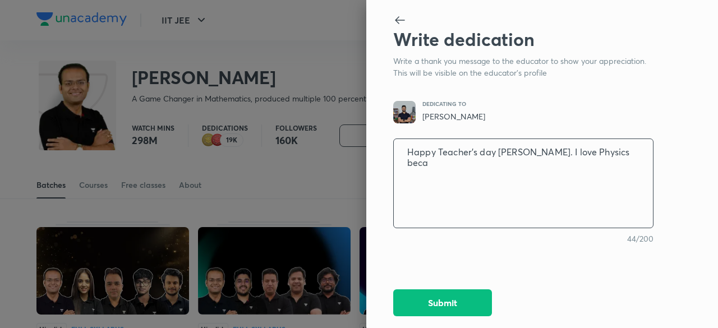
type textarea "x"
type textarea "Happy Teacher's day sir. I love Physics becaus"
type textarea "x"
type textarea "Happy Teacher's day sir. I love Physics because"
type textarea "x"
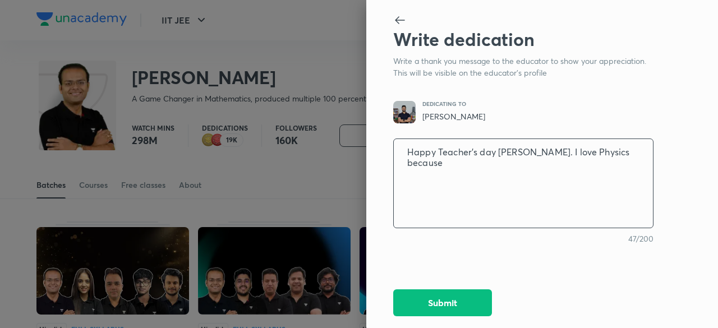
type textarea "Happy Teacher's day sir. I love Physics because"
type textarea "x"
type textarea "Happy Teacher's day sir. I love Physics because o"
type textarea "x"
type textarea "Happy Teacher's day sir. I love Physics because of"
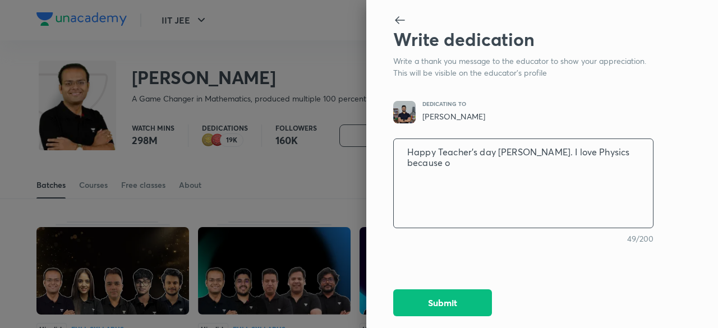
type textarea "x"
type textarea "Happy Teacher's day sir. I love Physics because of"
type textarea "x"
type textarea "Happy Teacher's day sir. I love Physics because of y"
type textarea "x"
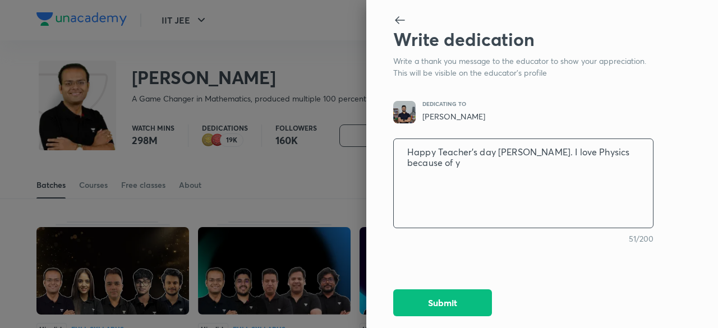
type textarea "Happy Teacher's day sir. I love Physics because of yo"
type textarea "x"
type textarea "Happy Teacher's day sir. I love Physics because of you"
type textarea "x"
type textarea "Happy Teacher's day sir. I love Physics because of yo"
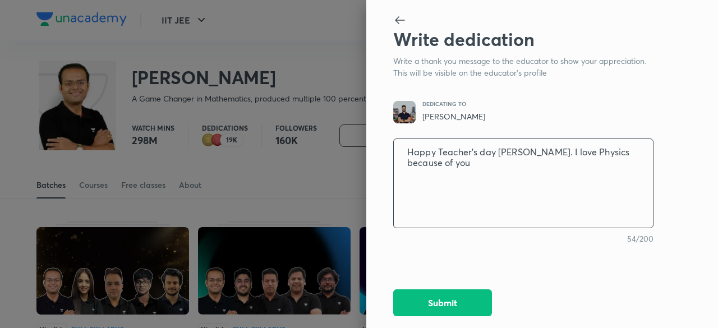
type textarea "x"
type textarea "Happy Teacher's day sir. I love Physics because of y"
type textarea "x"
type textarea "Happy Teacher's day sir. I love Physics because of"
type textarea "x"
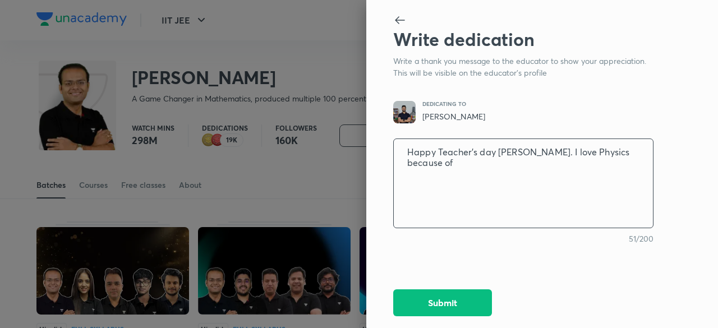
type textarea "Happy Teacher's day sir. I love Physics because of"
type textarea "x"
type textarea "Happy Teacher's day sir. I love Physics because o"
type textarea "x"
type textarea "Happy Teacher's day sir. I love Physics because of"
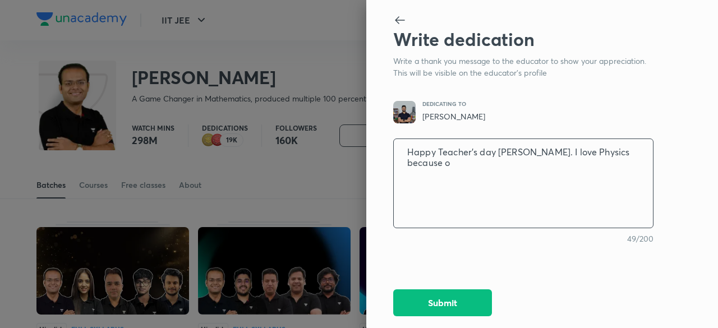
type textarea "x"
type textarea "Happy Teacher's day sir. I love Physics because of"
type textarea "x"
type textarea "Happy Teacher's day sir. I love Physics because of y"
type textarea "x"
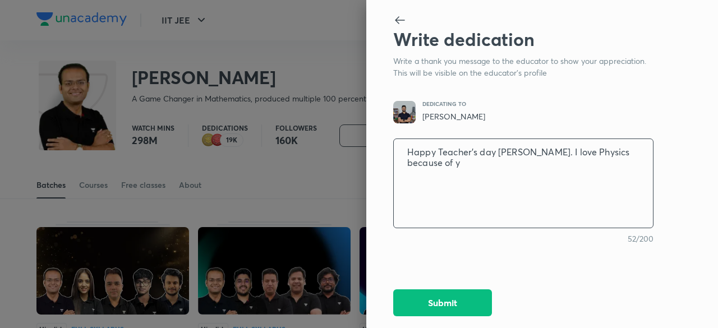
type textarea "Happy Teacher's day sir. I love Physics because of yo"
type textarea "x"
type textarea "Happy Teacher's day sir. I love Physics because of you"
type textarea "x"
type textarea "Happy Teacher's day sir. I love Physics because of you."
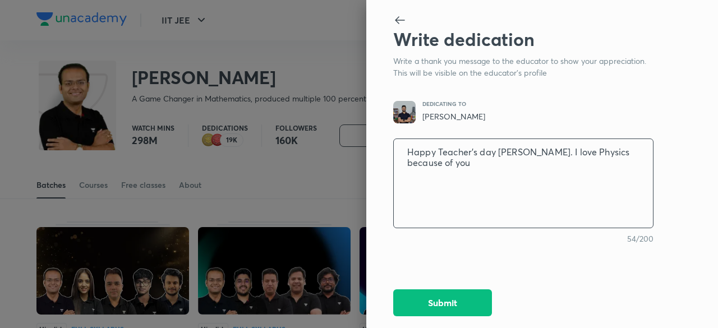
type textarea "x"
type textarea "Happy Teacher's day sir. I love Physics because of you."
type textarea "x"
type textarea "Happy Teacher's day sir. I love Physics because of you."
type textarea "x"
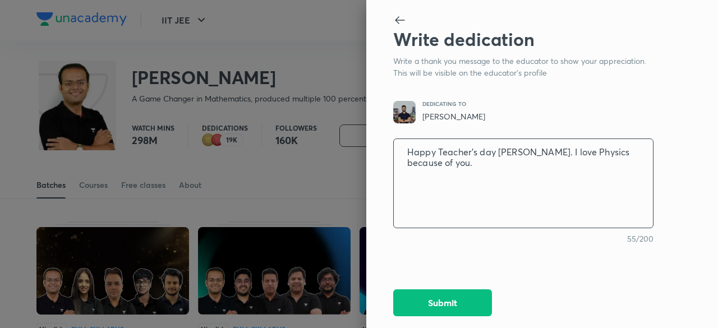
type textarea "Happy Teacher's day sir. I love Physics because of you"
type textarea "x"
type textarea "Happy Teacher's day sir. I love Physics because of yo"
type textarea "x"
type textarea "Happy Teacher's day sir. I love Physics because of y"
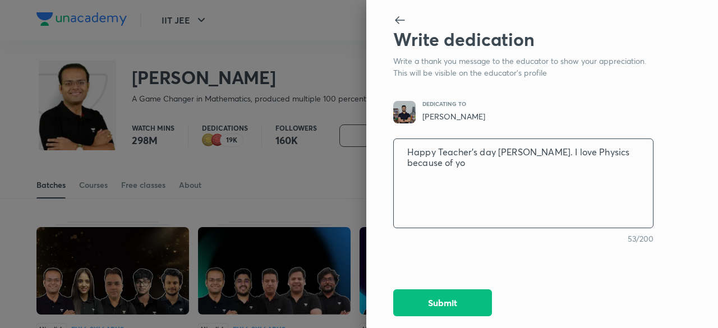
type textarea "x"
type textarea "Happy Teacher's day sir. I love Physics because of"
type textarea "x"
type textarea "Happy Teacher's day sir. I love Physics because of"
type textarea "x"
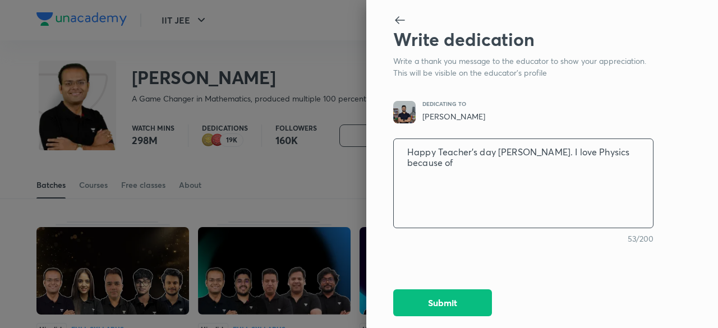
type textarea "Happy Teacher's day sir. I love Physics because o"
type textarea "x"
type textarea "Happy Teacher's day sir. I love Physics because"
type textarea "x"
type textarea "Happy Teacher's day sir. I love Physics because"
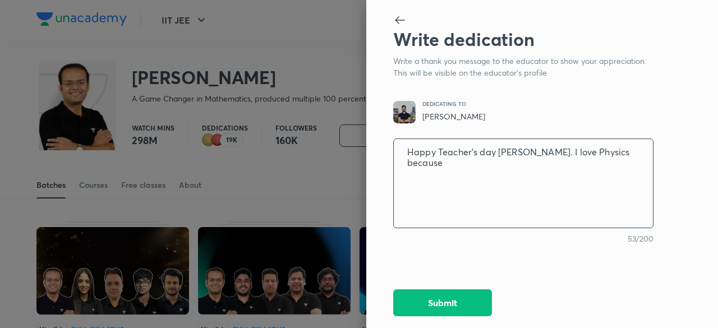
type textarea "x"
type textarea "Happy Teacher's day sir. I love Physics becaus"
type textarea "x"
type textarea "Happy Teacher's day sir. I love Physics becau"
type textarea "x"
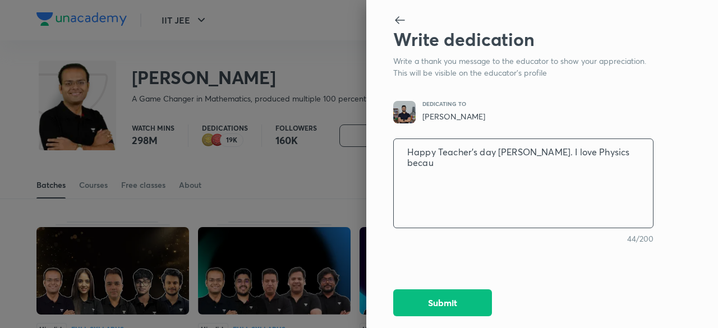
type textarea "Happy Teacher's day sir. I love Physics beca"
type textarea "x"
type textarea "Happy Teacher's day sir. I love Physics bec"
type textarea "x"
type textarea "Happy Teacher's day sir. I love Physics be"
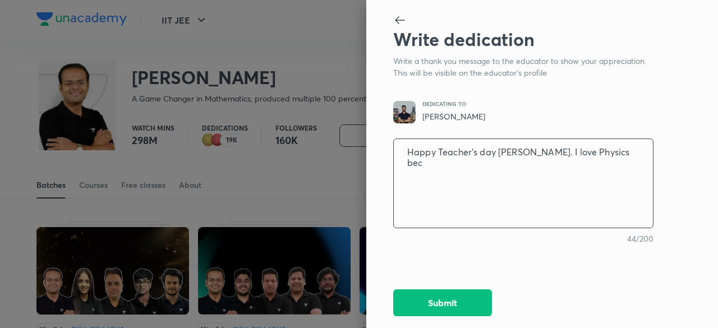
type textarea "x"
type textarea "Happy Teacher's day sir. I love Physics b"
type textarea "x"
type textarea "Happy Teacher's day sir. I love Physics"
type textarea "x"
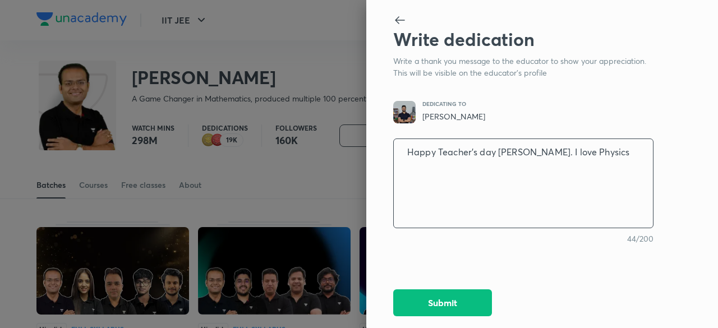
type textarea "Happy Teacher's day sir. I love Physics"
type textarea "x"
type textarea "Happy Teacher's day sir. I love Physic"
type textarea "x"
type textarea "Happy Teacher's day sir. I love Physi"
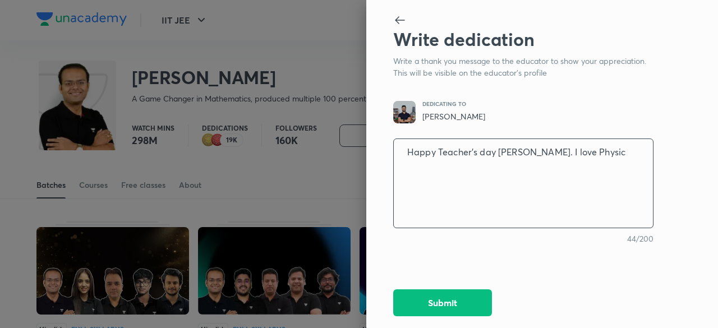
type textarea "x"
type textarea "Happy Teacher's day sir. I love Phys"
type textarea "x"
type textarea "Happy Teacher's day sir. I love Phy"
type textarea "x"
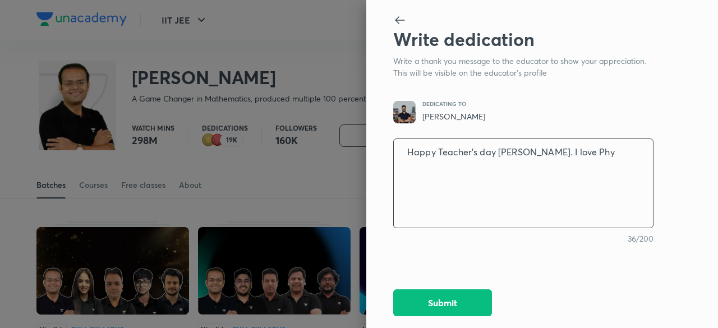
type textarea "Happy Teacher's day sir. I love Ph"
type textarea "x"
type textarea "Happy Teacher's day sir. I love P"
type textarea "x"
type textarea "Happy Teacher's day sir. I love"
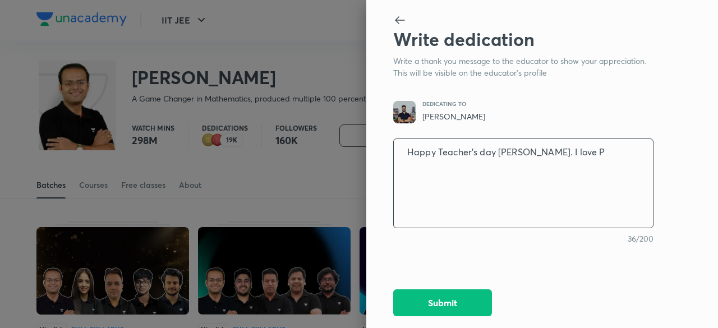
type textarea "x"
type textarea "Happy Teacher's day sir. I love"
type textarea "x"
type textarea "Happy Teacher's day sir. I lov"
type textarea "x"
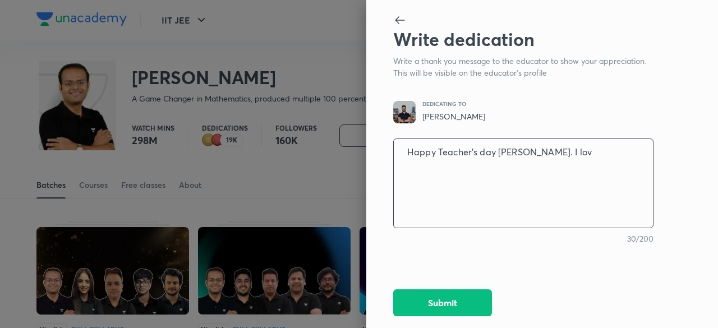
type textarea "Happy Teacher's day sir. I lo"
type textarea "x"
type textarea "Happy Teacher's day sir. I l"
type textarea "x"
type textarea "Happy Teacher's day sir. I"
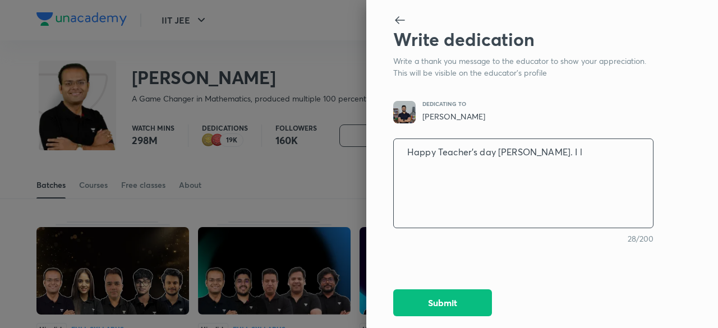
type textarea "x"
type textarea "Happy Teacher's day sir. I"
type textarea "x"
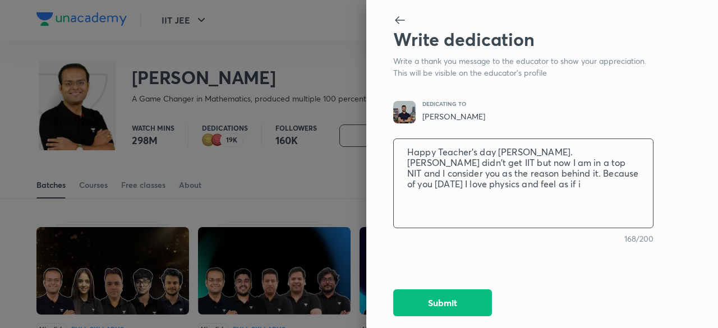
click at [618, 171] on textarea "Happy Teacher's day sir. Sir I didn't get IIT but now I am in a top NIT and I c…" at bounding box center [523, 183] width 259 height 93
click at [534, 181] on textarea "Happy Teacher's day sir. Sir I didn't get IIT but now I am in a top NIT and I c…" at bounding box center [523, 183] width 259 height 93
click at [523, 153] on textarea "Happy Teacher's day sir. Sir I didn't get IIT but now I am in a top NIT and I c…" at bounding box center [523, 183] width 259 height 93
click at [536, 187] on textarea "Happy Teacher's day sir.I didn't get IIT but now I am in a top NIT and I consid…" at bounding box center [523, 183] width 259 height 93
drag, startPoint x: 408, startPoint y: 151, endPoint x: 561, endPoint y: 195, distance: 158.5
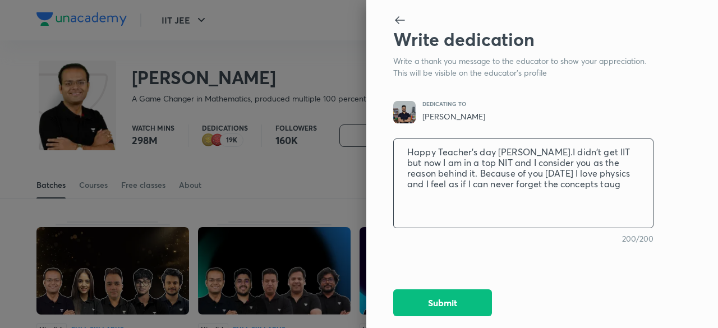
click at [561, 195] on textarea "Happy Teacher's day sir.I didn't get IIT but now I am in a top NIT and I consid…" at bounding box center [523, 183] width 259 height 93
click at [468, 172] on textarea "Happy Teacher's day sir.I didn't get IIT but now I am in a top NIT and I consid…" at bounding box center [523, 183] width 259 height 93
drag, startPoint x: 625, startPoint y: 163, endPoint x: 384, endPoint y: 140, distance: 241.6
click at [384, 140] on div "Write dedication Write a thank you message to the educator to show your appreci…" at bounding box center [542, 164] width 352 height 328
paste textarea "’s Day, Sir! I may not have made it to IIT, but I’m proud to be in one of the t…"
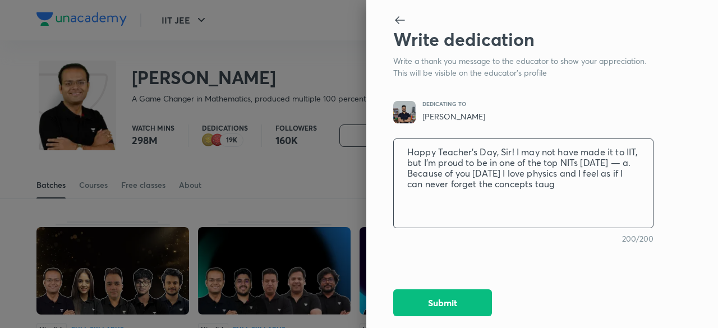
click at [513, 150] on textarea "Happy Teacher’s Day, Sir! I may not have made it to IIT, but I’m proud to be in…" at bounding box center [523, 183] width 259 height 93
click at [439, 163] on textarea "Happy Teacher’s Day, Sir I may not have made it to IIT, but I’m proud to be in …" at bounding box center [523, 183] width 259 height 93
click at [582, 163] on textarea "Happy Teacher’s Day, Sir I may not have made it to IIT, but I am in one of the …" at bounding box center [523, 183] width 259 height 93
click at [431, 176] on textarea "Happy Teacher’s Day, Sir I may not have made it to IIT, but I am in one of the …" at bounding box center [523, 183] width 259 height 93
click at [484, 183] on textarea "Happy Teacher’s Day, Sir I may not have made it to IIT, but I am in one of the …" at bounding box center [523, 183] width 259 height 93
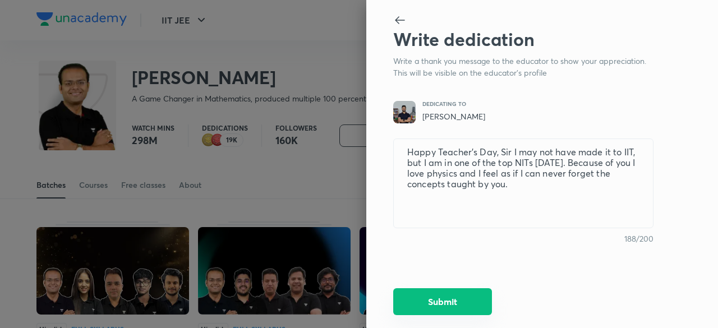
click at [464, 298] on button "Submit" at bounding box center [442, 301] width 99 height 27
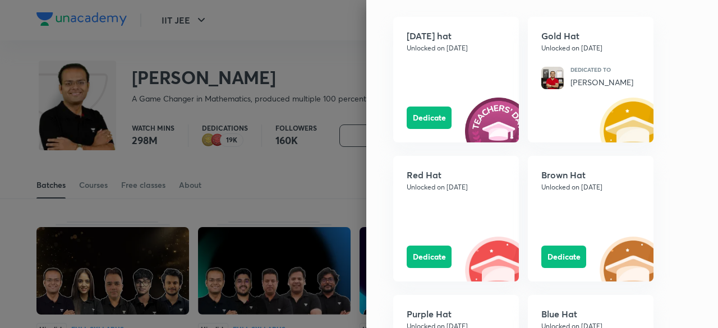
scroll to position [1047, 0]
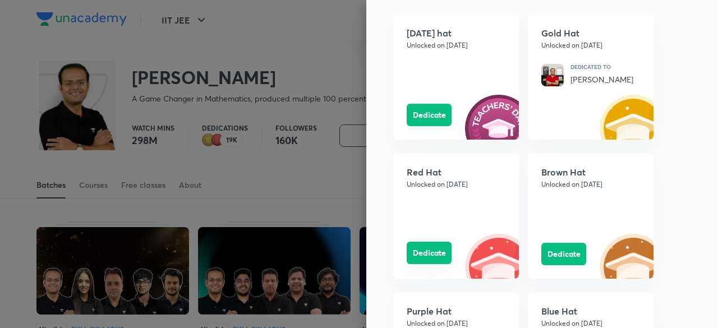
click at [421, 248] on button "Dedicate" at bounding box center [429, 253] width 45 height 22
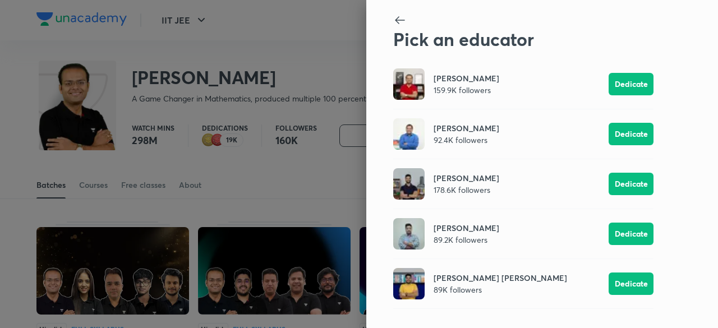
scroll to position [0, 0]
click at [629, 281] on button "Dedicate" at bounding box center [630, 282] width 45 height 22
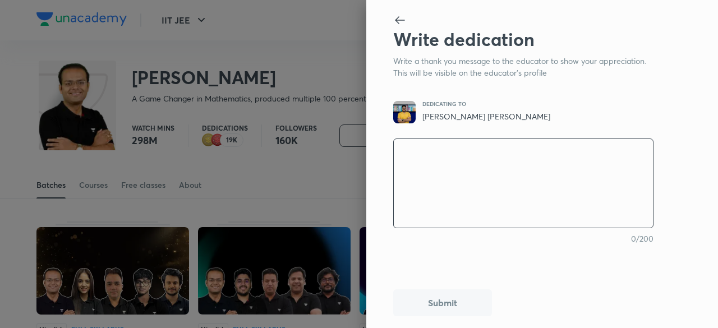
click at [513, 178] on textarea at bounding box center [523, 183] width 259 height 93
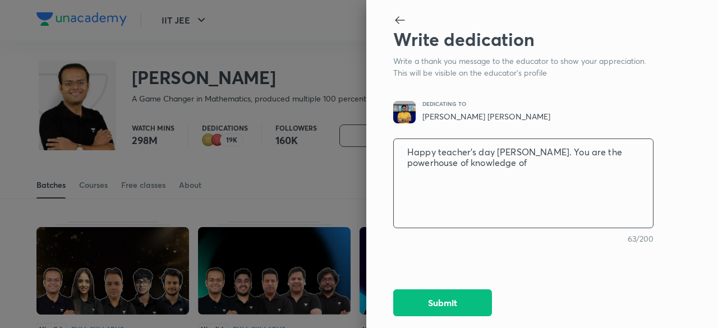
click at [626, 162] on textarea "Happy teacher's day sir. You are the powerhouse of knowledge of" at bounding box center [523, 183] width 259 height 93
click at [626, 157] on textarea "Happy teacher's day sir. You are the powerhouse of knowledge of" at bounding box center [523, 183] width 259 height 93
click at [576, 164] on textarea "Happy teacher's day sir. You are the powerhouse for knowledge of" at bounding box center [523, 183] width 259 height 93
click at [635, 152] on textarea "Happy teacher's day sir. You are the powerhouse for knowledge of OC" at bounding box center [523, 183] width 259 height 93
click at [412, 163] on textarea "Happy teacher's day sir. You are the powerhouse of "knowledge of OC'" at bounding box center [523, 183] width 259 height 93
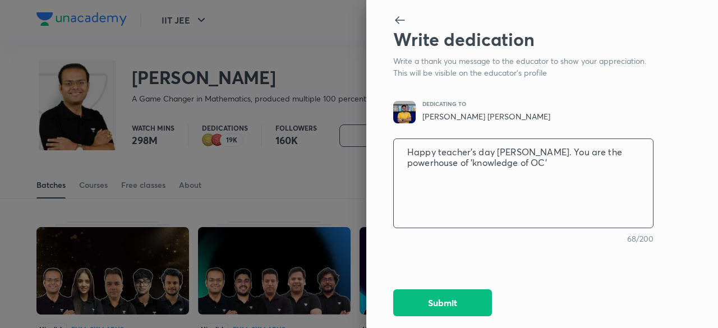
click at [491, 163] on textarea "Happy teacher's day sir. You are the powerhouse of 'knowledge of OC'" at bounding box center [523, 183] width 259 height 93
drag, startPoint x: 508, startPoint y: 165, endPoint x: 403, endPoint y: 147, distance: 106.9
click at [403, 147] on textarea "Happy teacher's day sir. You are the powerhouse of 'knowledge of OC'." at bounding box center [523, 183] width 259 height 93
paste textarea "Teacher’s Day, Sir! You are truly a powerhouse of OC knowledge"
click at [514, 159] on textarea "Happy Teacher’s Day, Sir! You are truly a powerhouse of OC knowledge" at bounding box center [523, 183] width 259 height 93
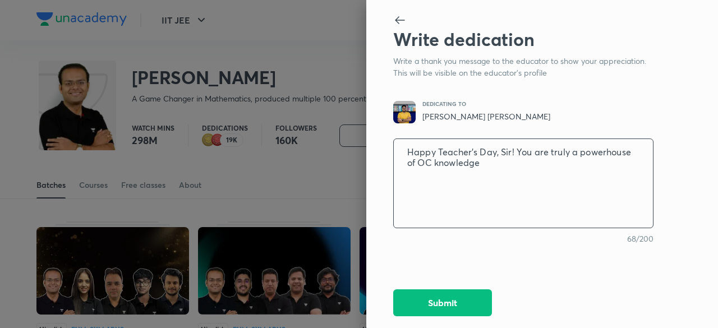
click at [514, 156] on textarea "Happy Teacher’s Day, Sir! You are truly a powerhouse of OC knowledge" at bounding box center [523, 183] width 259 height 93
click at [536, 166] on textarea "Happy Teacher’s Day, Sir you are truly a powerhouse of OC knowledge" at bounding box center [523, 183] width 259 height 93
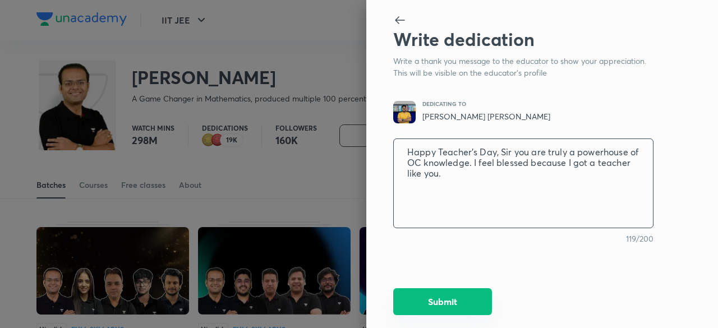
click at [469, 300] on button "Submit" at bounding box center [442, 301] width 99 height 27
drag, startPoint x: 441, startPoint y: 180, endPoint x: 403, endPoint y: 149, distance: 49.0
click at [403, 149] on textarea "Happy Teacher’s Day, Sir you are truly a powerhouse of OC knowledge. I feel ble…" at bounding box center [523, 183] width 259 height 93
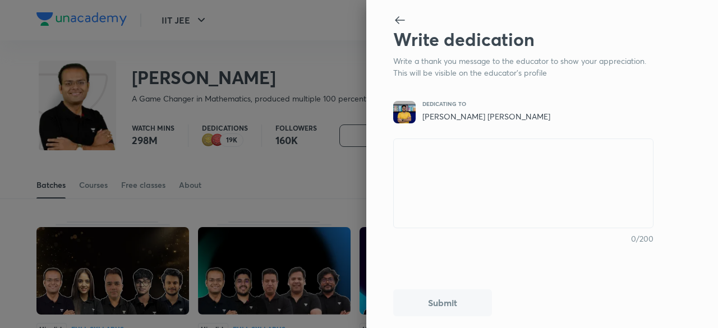
click at [398, 25] on icon at bounding box center [399, 19] width 13 height 13
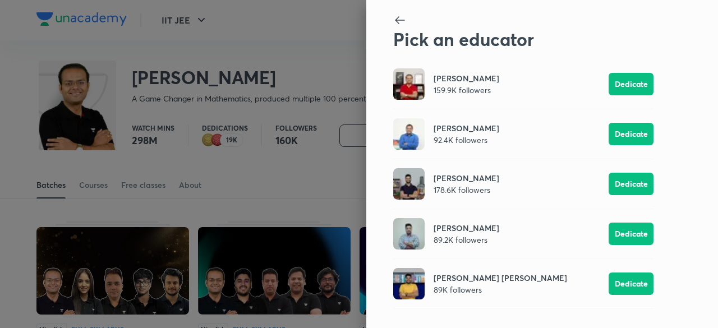
click at [400, 17] on icon at bounding box center [399, 19] width 13 height 13
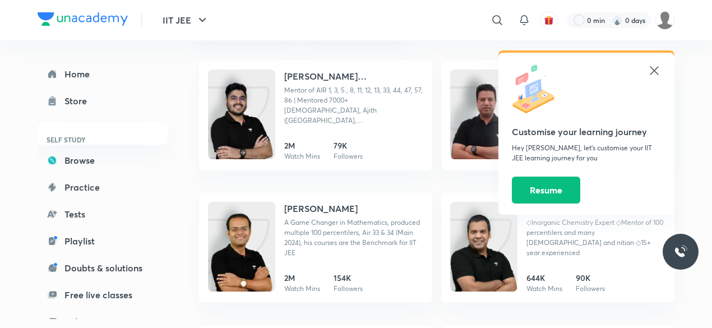
scroll to position [190, 0]
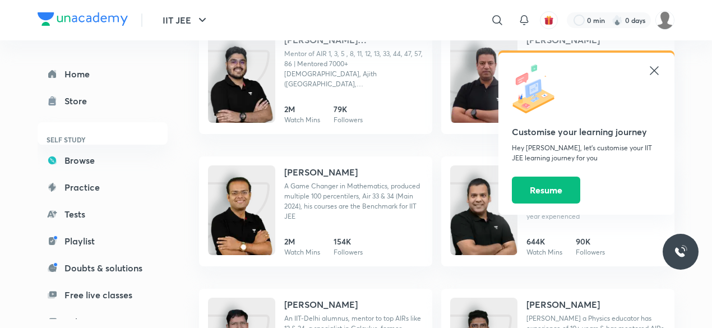
click at [654, 69] on icon at bounding box center [654, 70] width 13 height 13
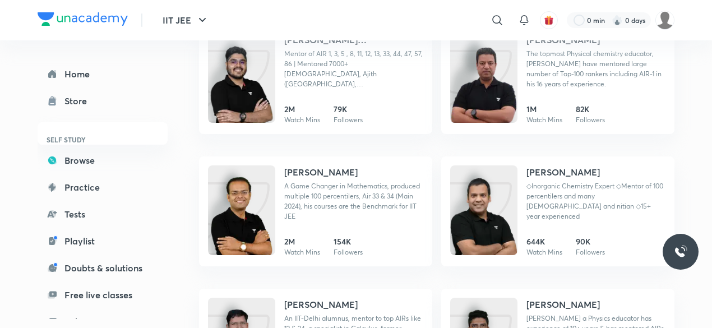
scroll to position [321, 0]
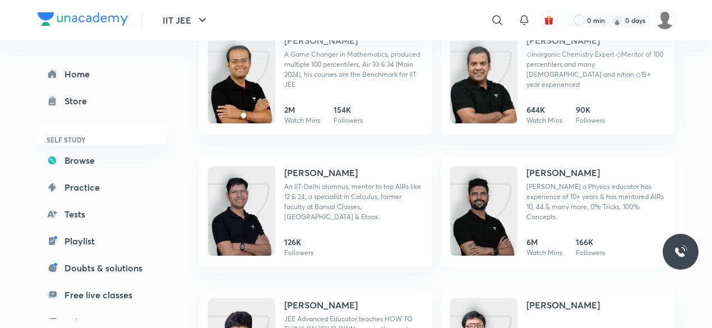
click at [496, 227] on img at bounding box center [483, 222] width 67 height 90
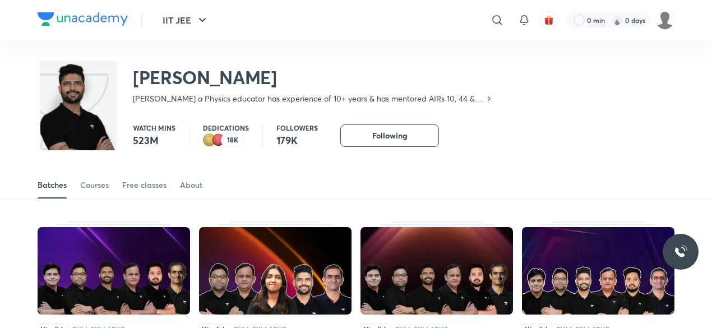
click at [219, 144] on img at bounding box center [218, 139] width 13 height 13
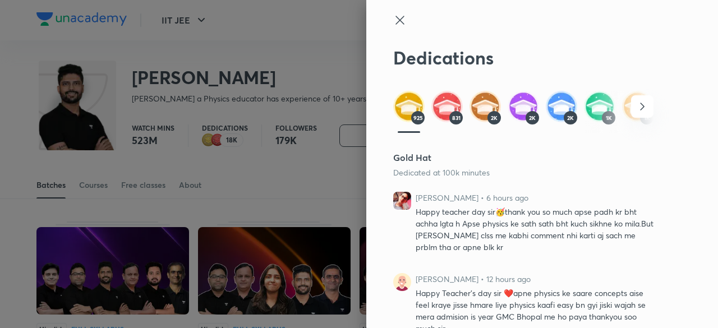
click at [452, 119] on span "831" at bounding box center [456, 117] width 8 height 7
click at [440, 106] on img at bounding box center [446, 106] width 31 height 31
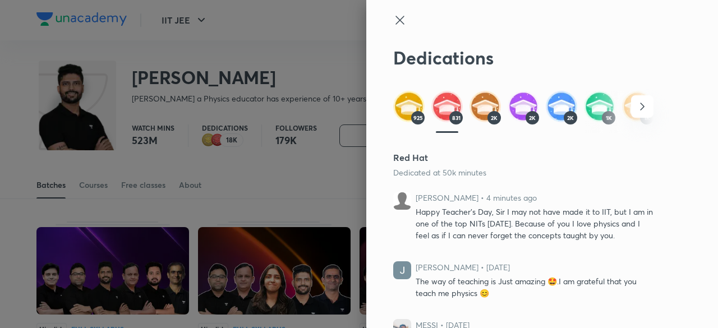
click at [393, 15] on icon at bounding box center [399, 19] width 13 height 13
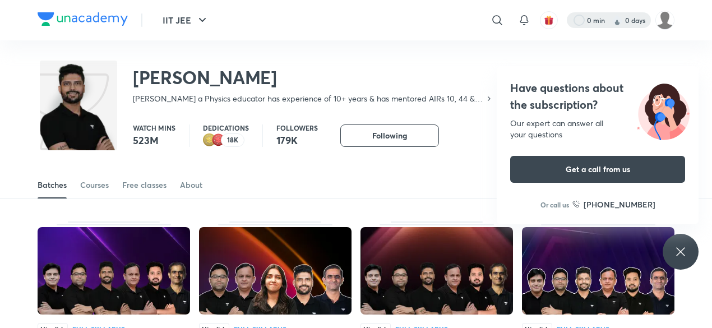
click at [617, 26] on div at bounding box center [609, 20] width 84 height 16
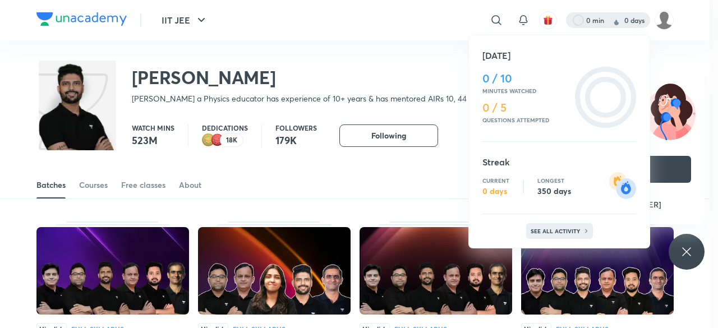
click at [543, 234] on p "See all activity" at bounding box center [556, 231] width 52 height 7
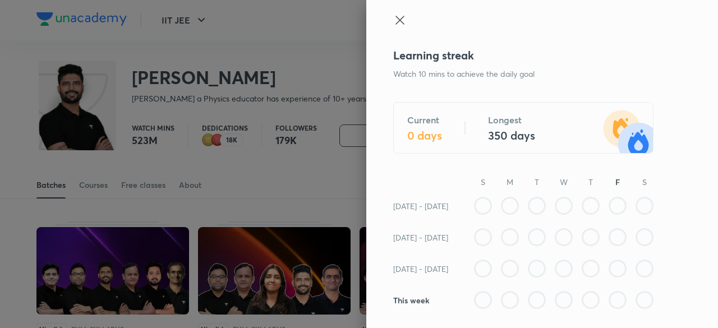
click at [395, 26] on icon at bounding box center [399, 19] width 13 height 13
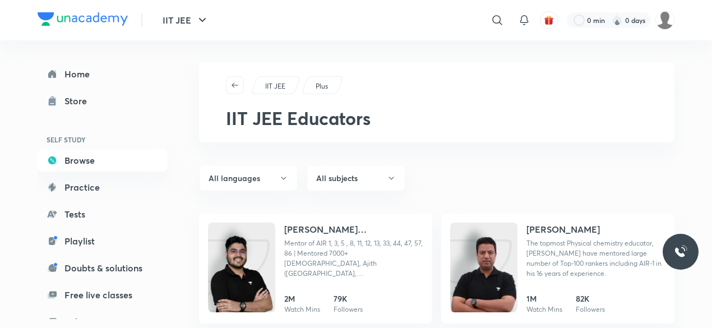
scroll to position [140, 0]
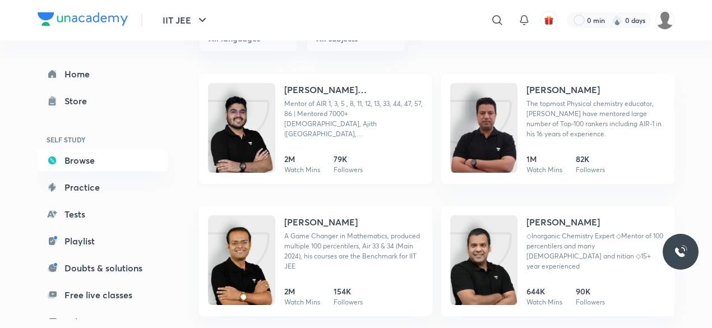
click at [314, 131] on div "[PERSON_NAME] [PERSON_NAME] Mentor of AIR 1, 3, 5 , 8, 11, 12, 13, 33, 44, 47, …" at bounding box center [353, 115] width 139 height 65
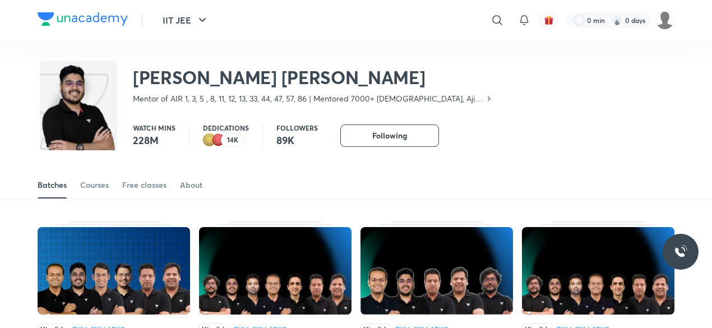
click at [227, 141] on p "14K" at bounding box center [232, 140] width 11 height 8
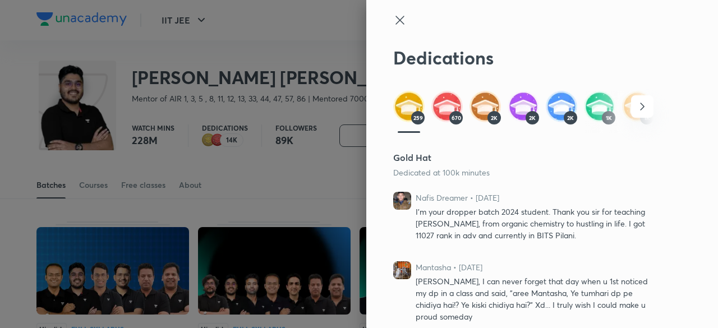
click at [398, 30] on div at bounding box center [523, 30] width 260 height 34
click at [393, 24] on icon at bounding box center [399, 19] width 13 height 13
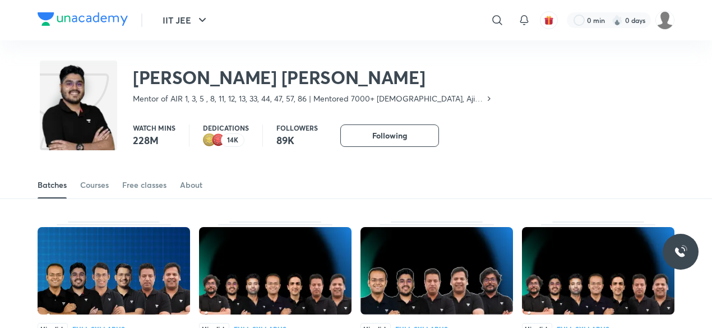
click at [621, 20] on img at bounding box center [617, 20] width 11 height 11
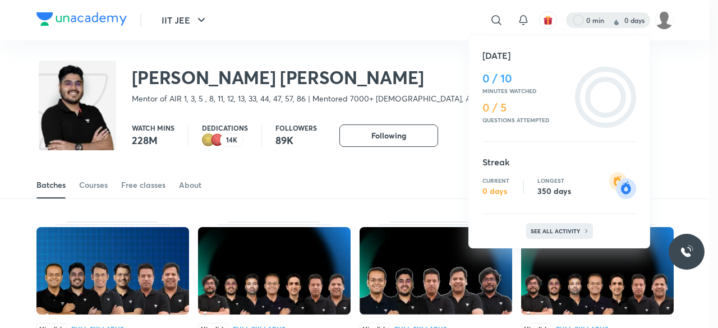
click at [576, 231] on p "See all activity" at bounding box center [556, 231] width 52 height 7
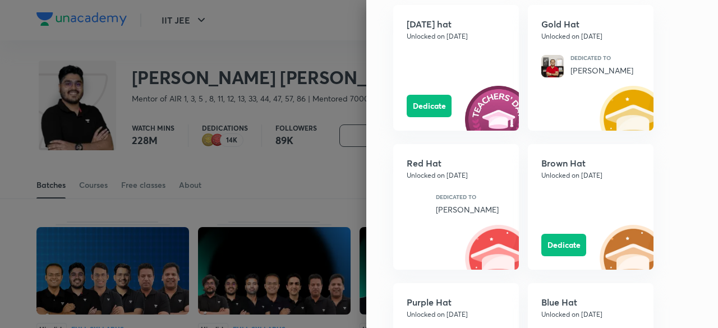
scroll to position [1171, 0]
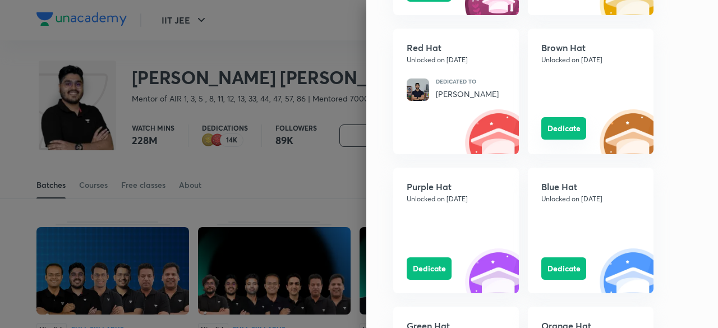
click at [558, 130] on button "Dedicate" at bounding box center [563, 128] width 45 height 22
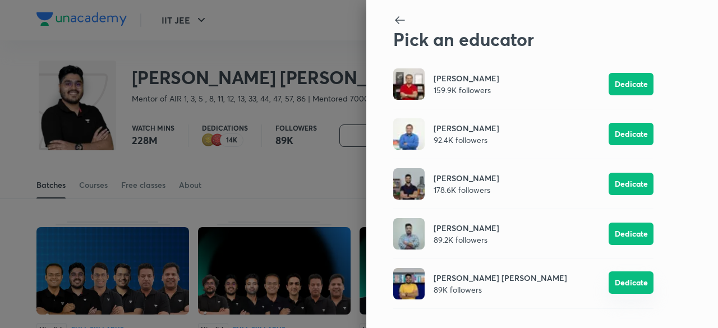
click at [613, 280] on button "Dedicate" at bounding box center [630, 282] width 45 height 22
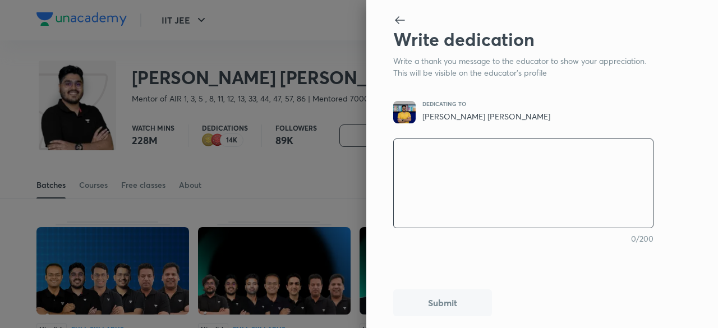
click at [499, 186] on textarea at bounding box center [523, 183] width 259 height 93
paste textarea "Happy Teacher’s Day, Sir you are truly a powerhouse of OC knowledge. I feel ble…"
type textarea "Happy Teacher’s Day, Sir you are truly a powerhouse of OC knowledge. I feel ble…"
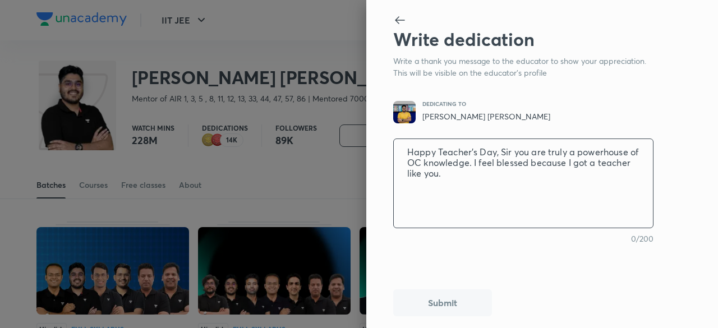
type textarea "x"
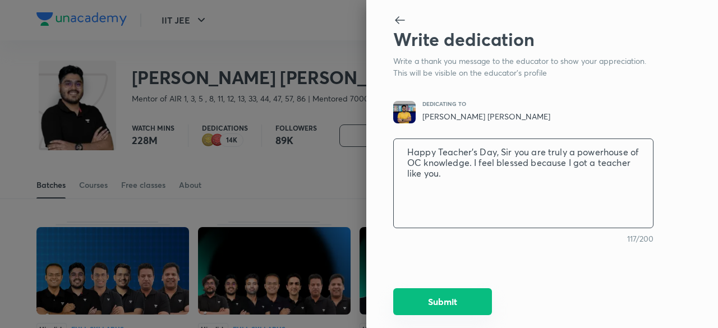
type textarea "Happy Teacher’s Day, Sir you are truly a powerhouse of OC knowledge. I feel ble…"
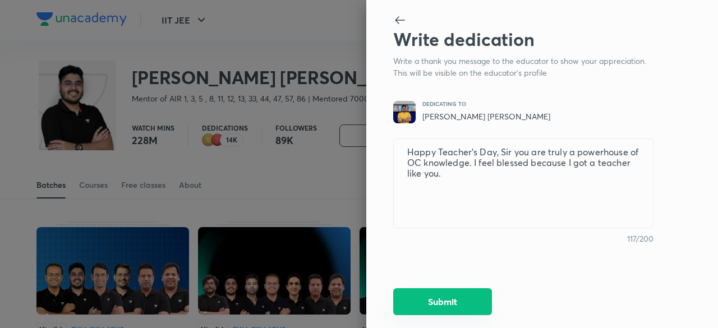
click at [460, 297] on button "Submit" at bounding box center [442, 301] width 99 height 27
type textarea "x"
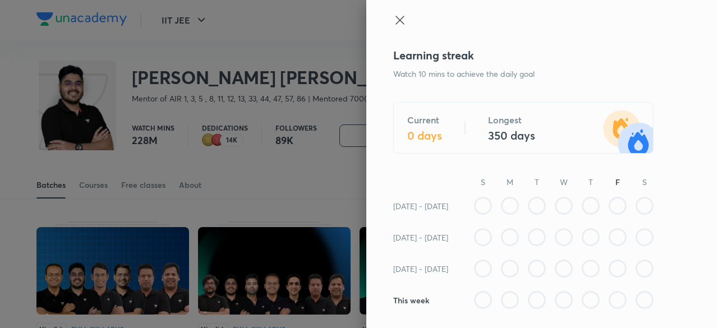
click at [395, 21] on icon at bounding box center [399, 20] width 8 height 8
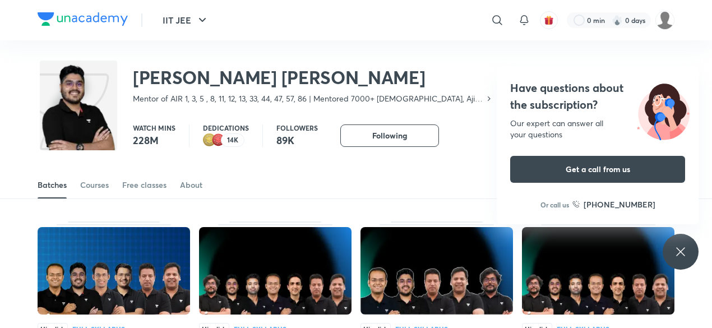
click at [231, 141] on p "14K" at bounding box center [232, 140] width 11 height 8
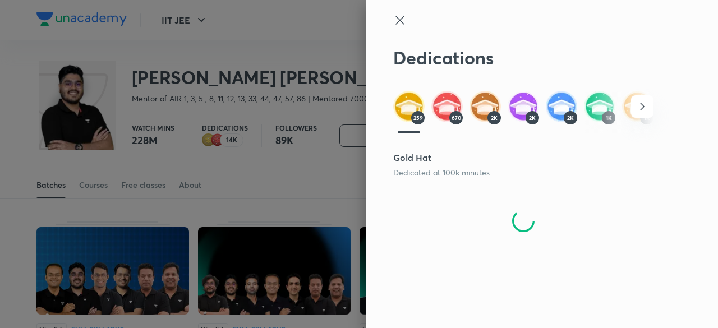
click at [490, 115] on div "2K" at bounding box center [493, 117] width 13 height 13
click at [482, 104] on img at bounding box center [484, 106] width 31 height 31
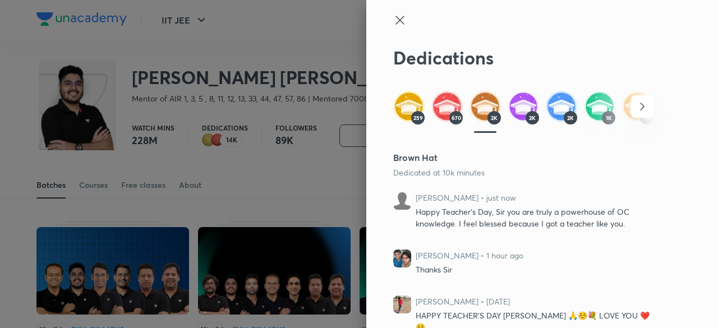
click at [393, 20] on icon at bounding box center [399, 19] width 13 height 13
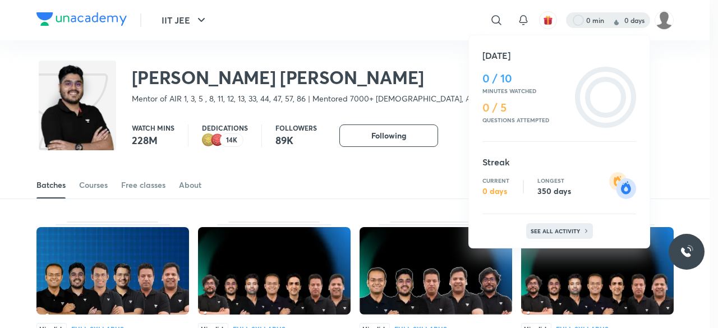
click at [543, 227] on div "See all activity" at bounding box center [559, 231] width 67 height 16
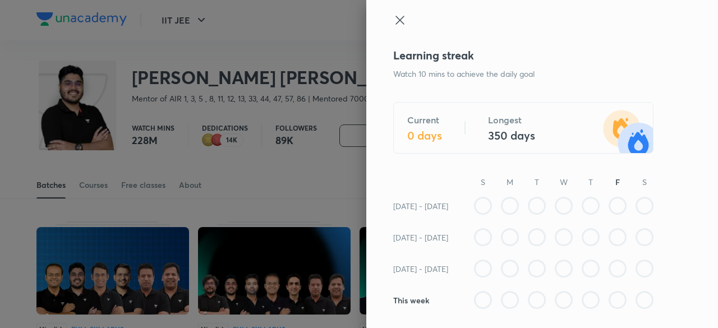
click at [393, 30] on div at bounding box center [523, 30] width 260 height 34
click at [395, 20] on icon at bounding box center [399, 20] width 8 height 8
